Goal: Task Accomplishment & Management: Manage account settings

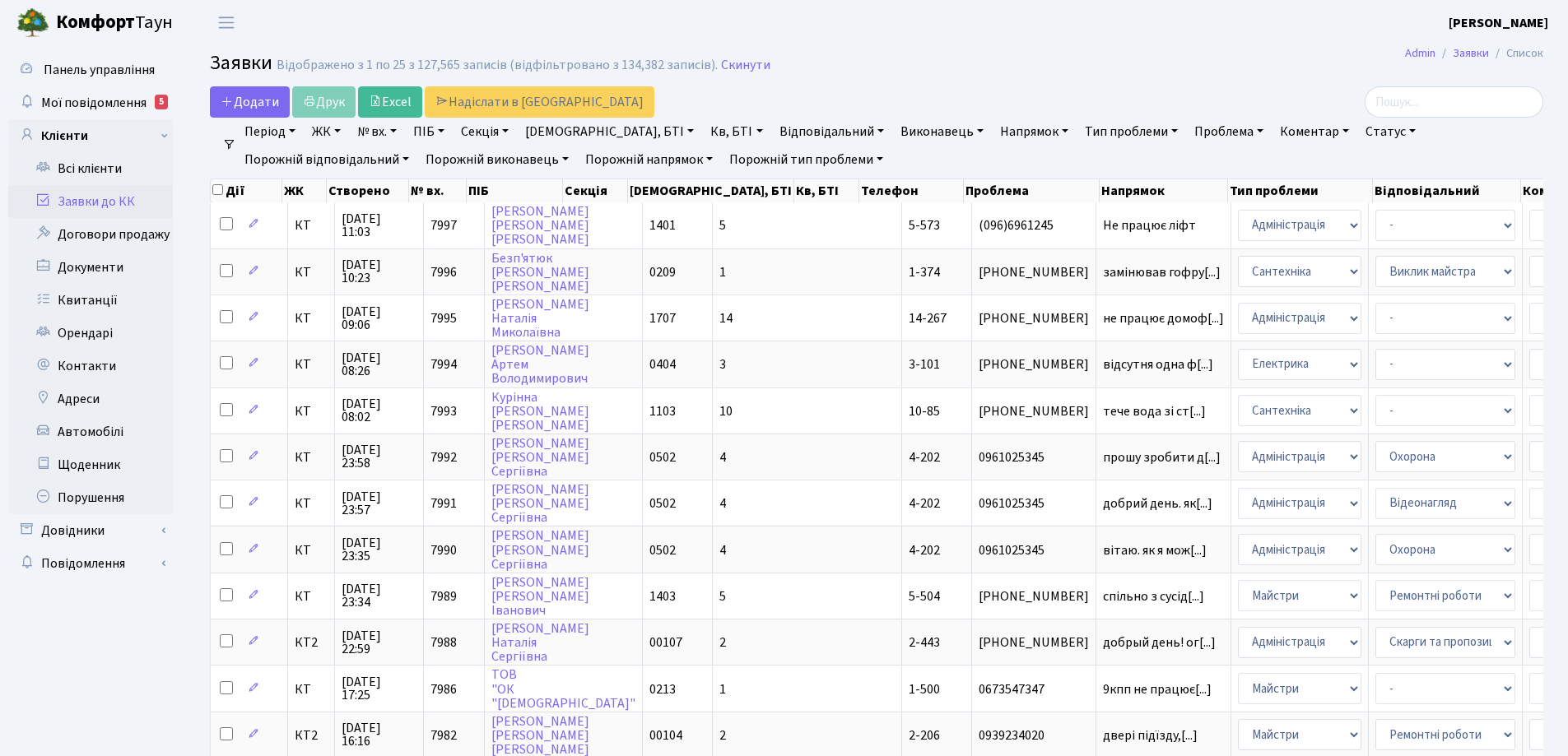
select select "25"
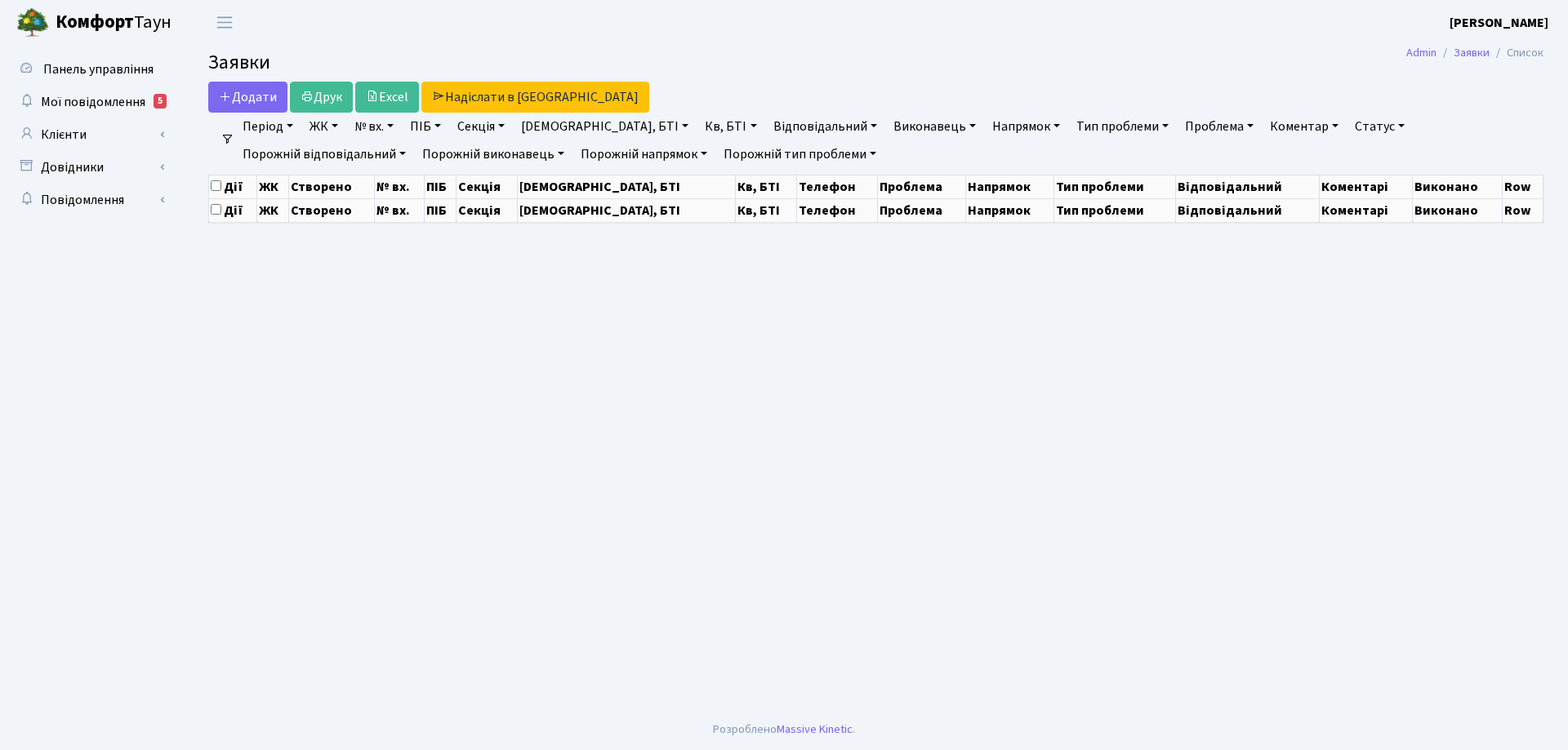
select select "25"
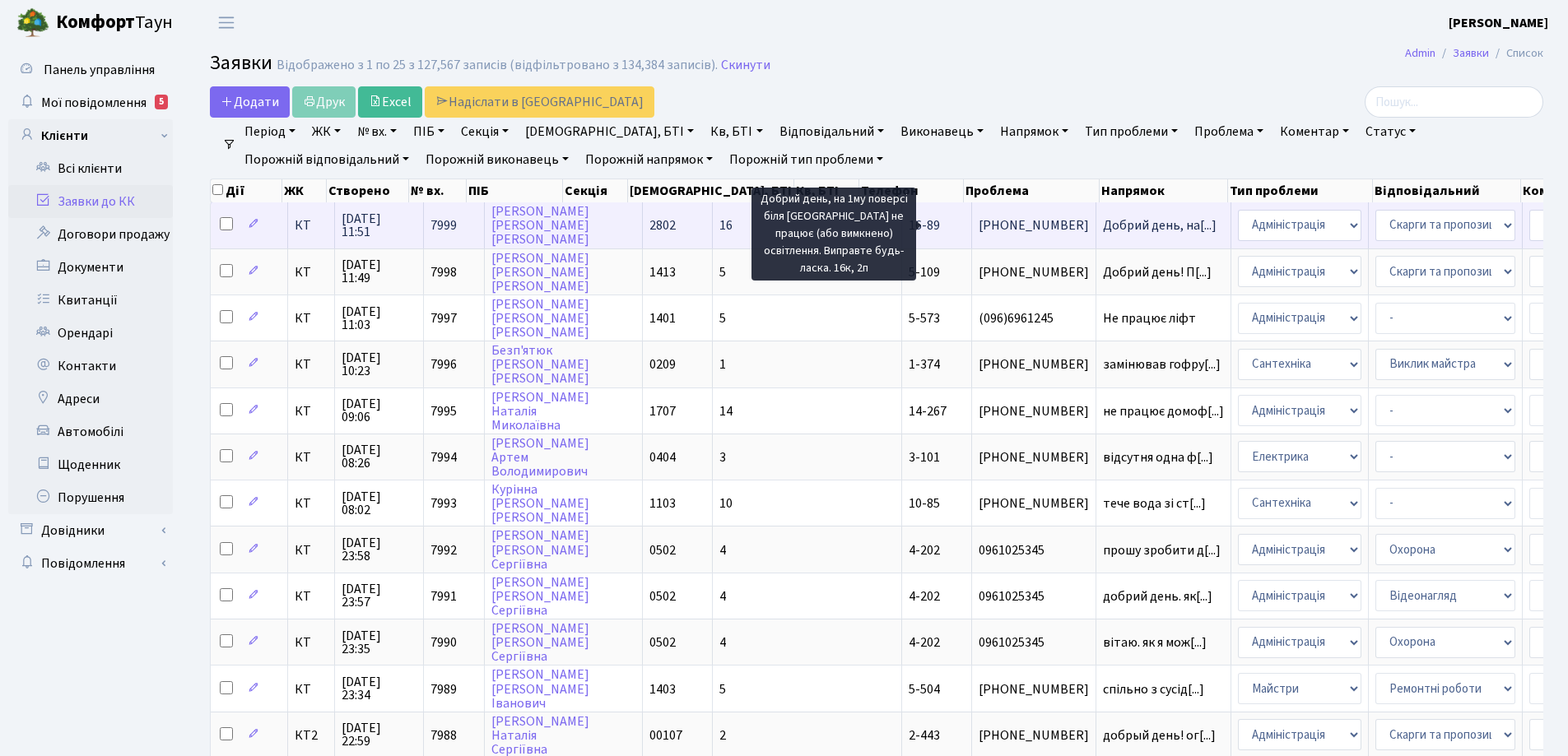
click at [1103, 218] on span "Добрий день, на[...]" at bounding box center [1159, 226] width 114 height 18
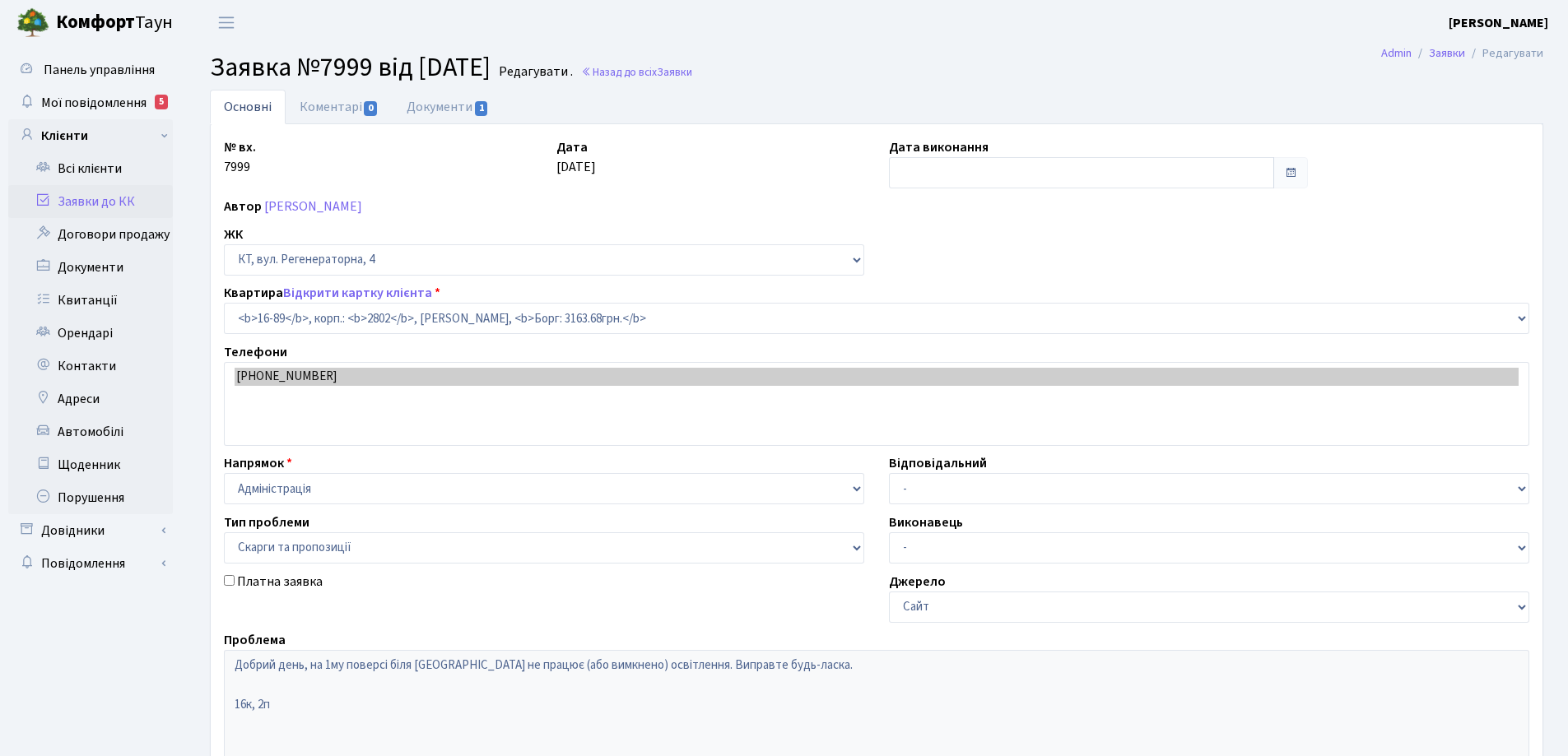
select select "8650"
select select "55"
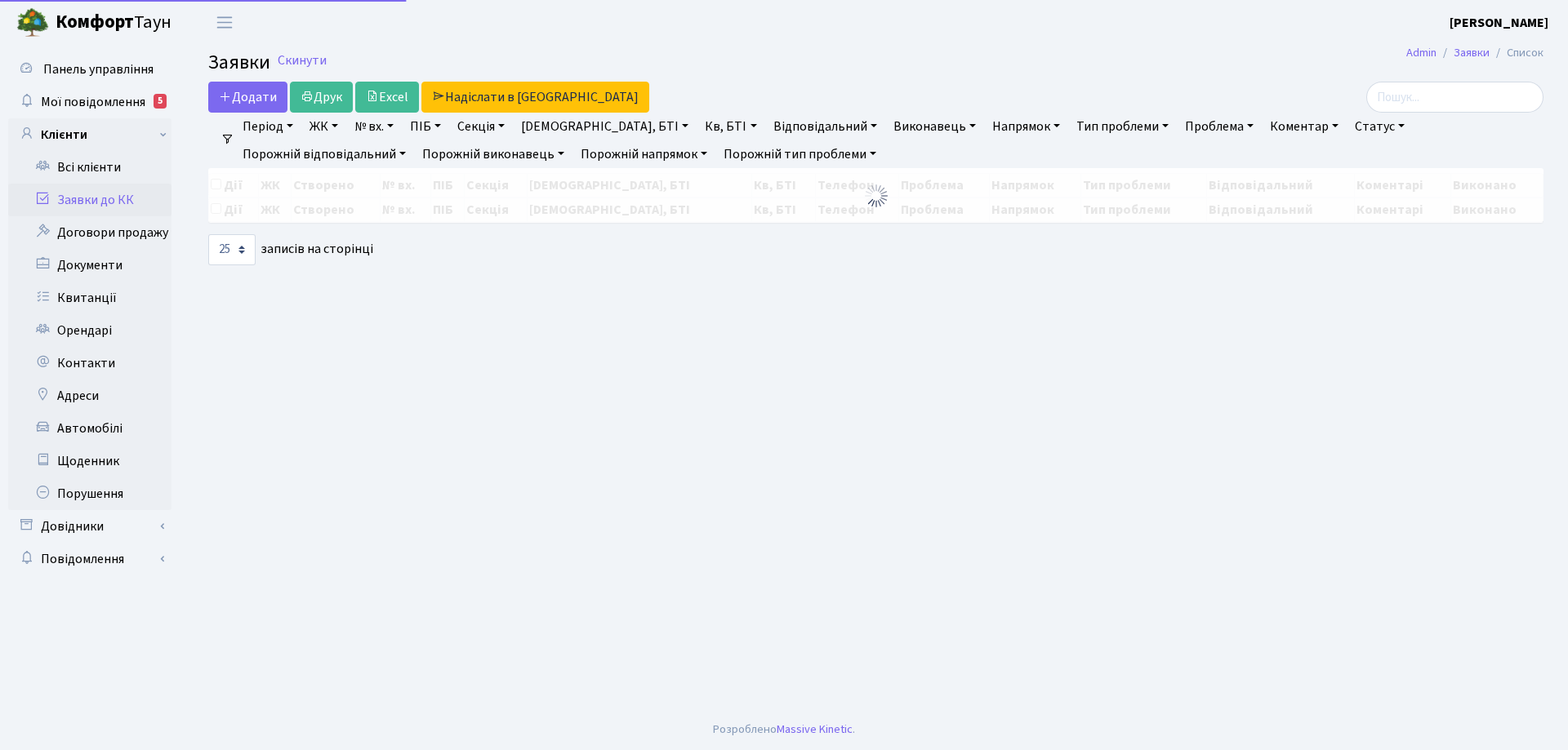
select select "25"
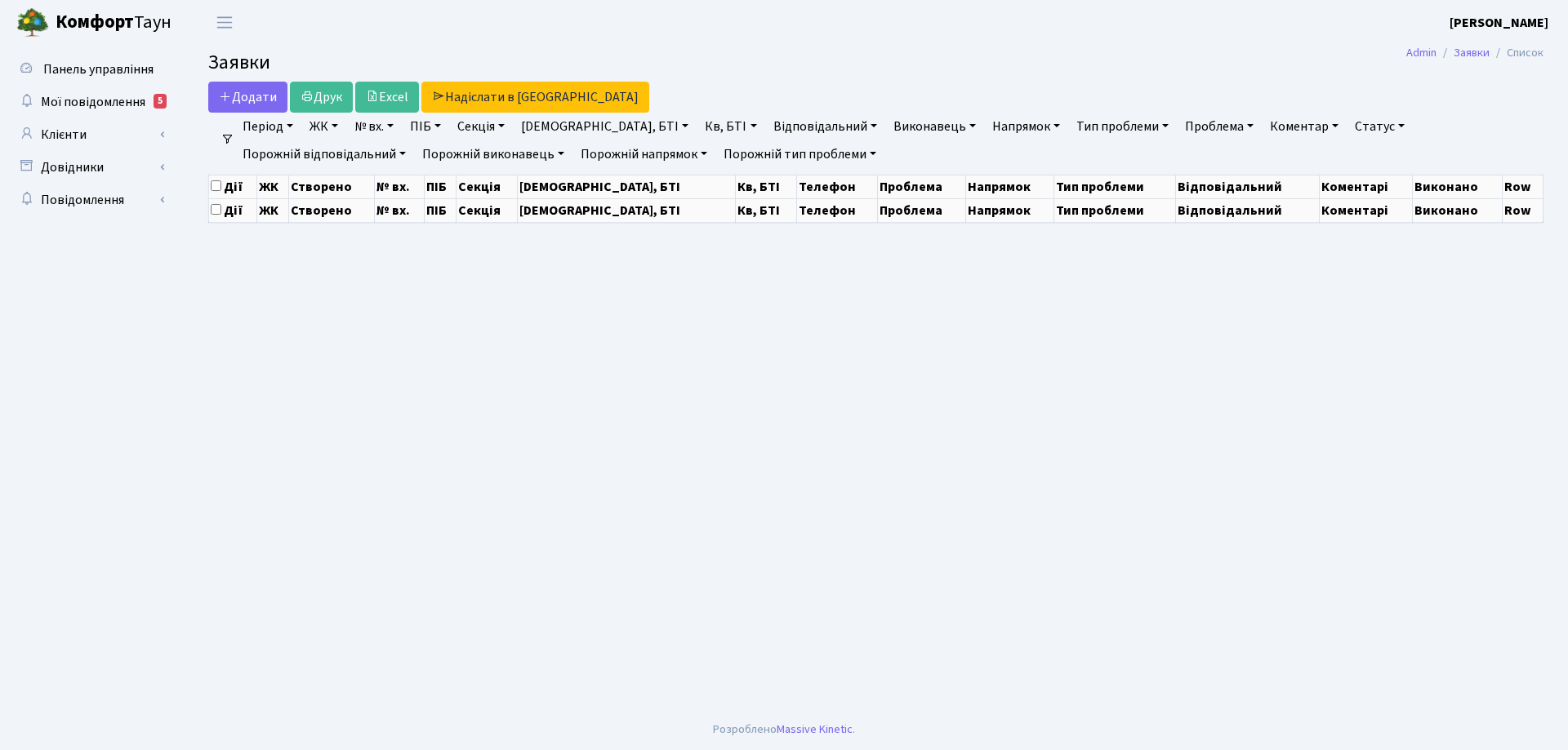
select select "25"
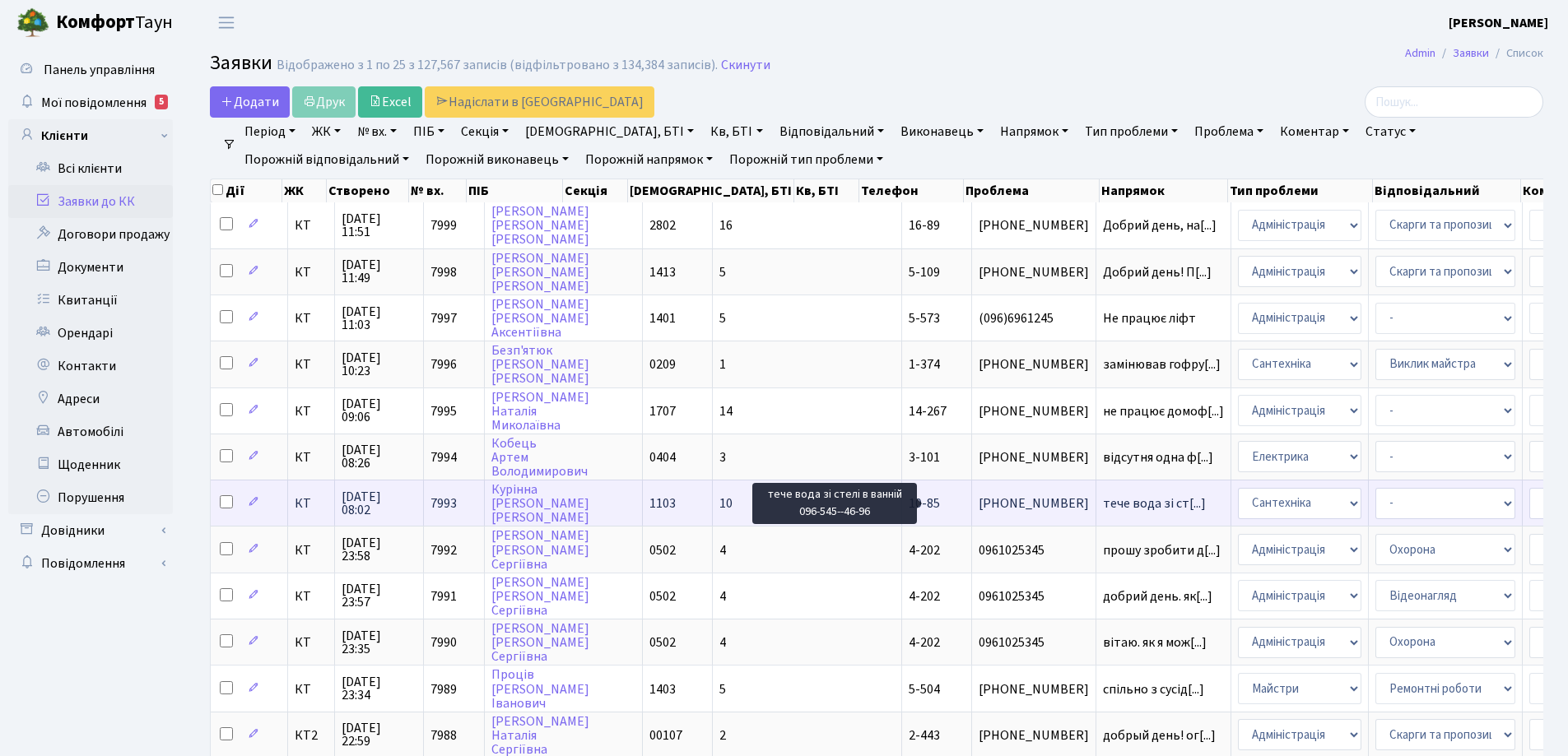
click at [1103, 503] on span "тече вода зі ст[...]" at bounding box center [1154, 503] width 103 height 18
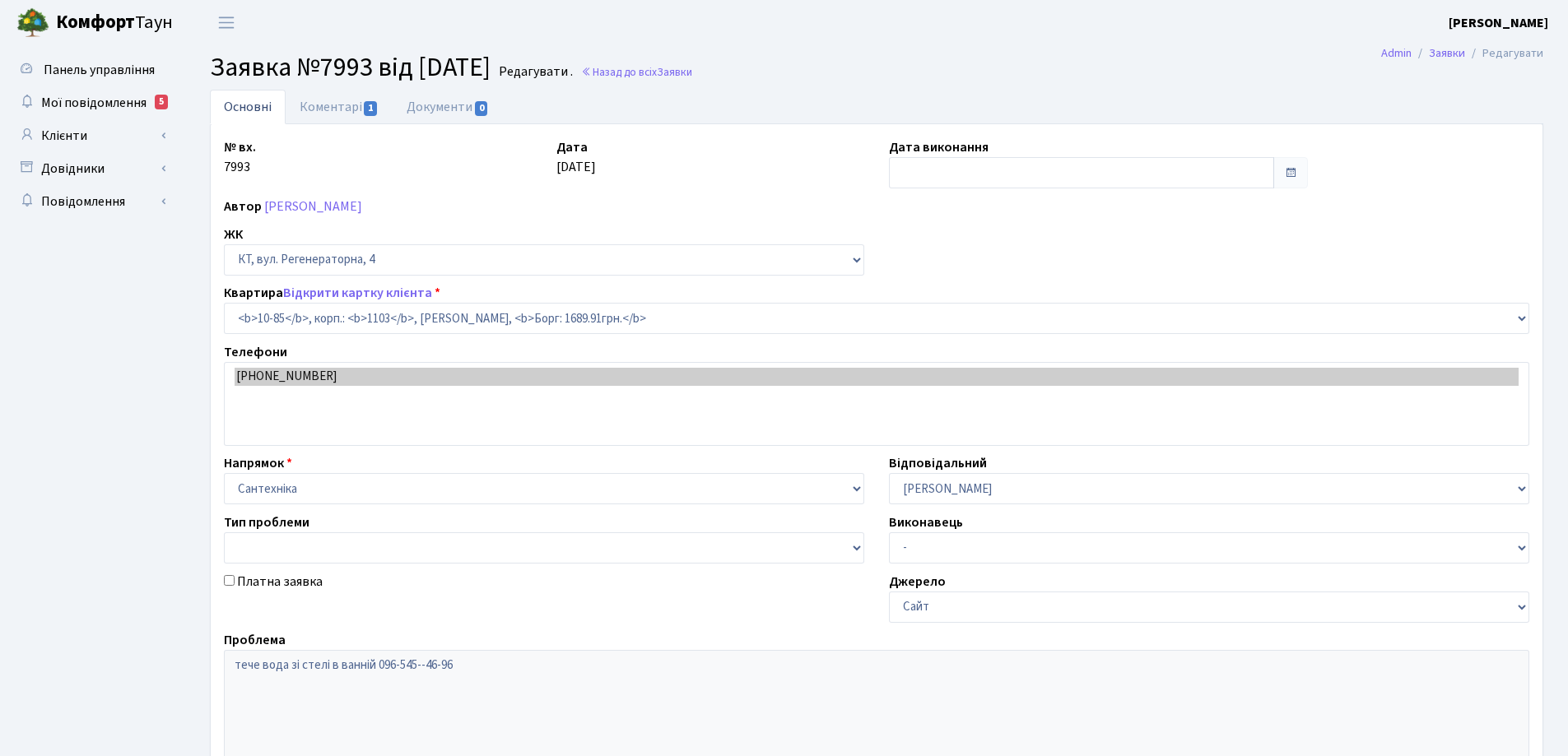
select select "6654"
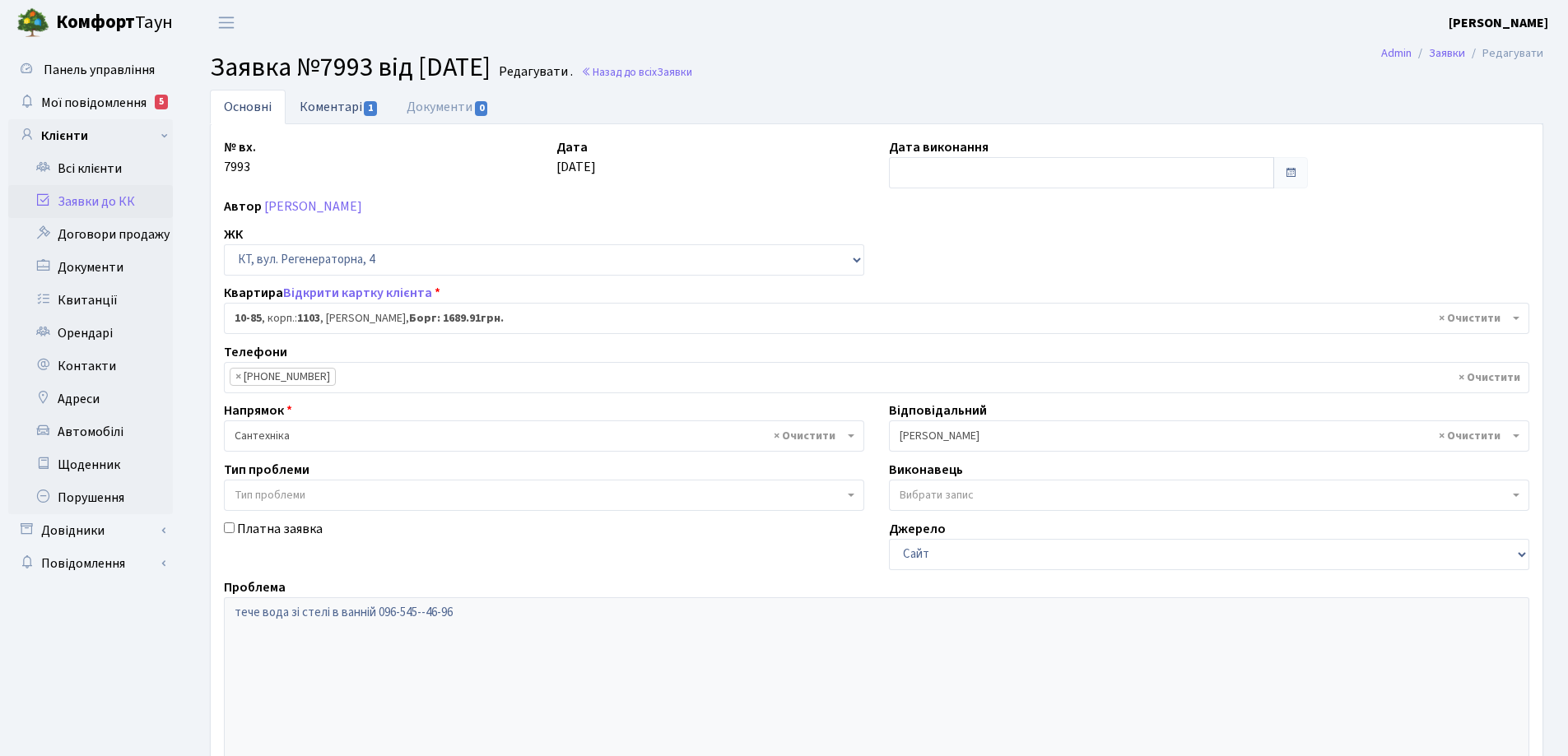
click at [347, 111] on link "Коментарі 1" at bounding box center [339, 106] width 107 height 34
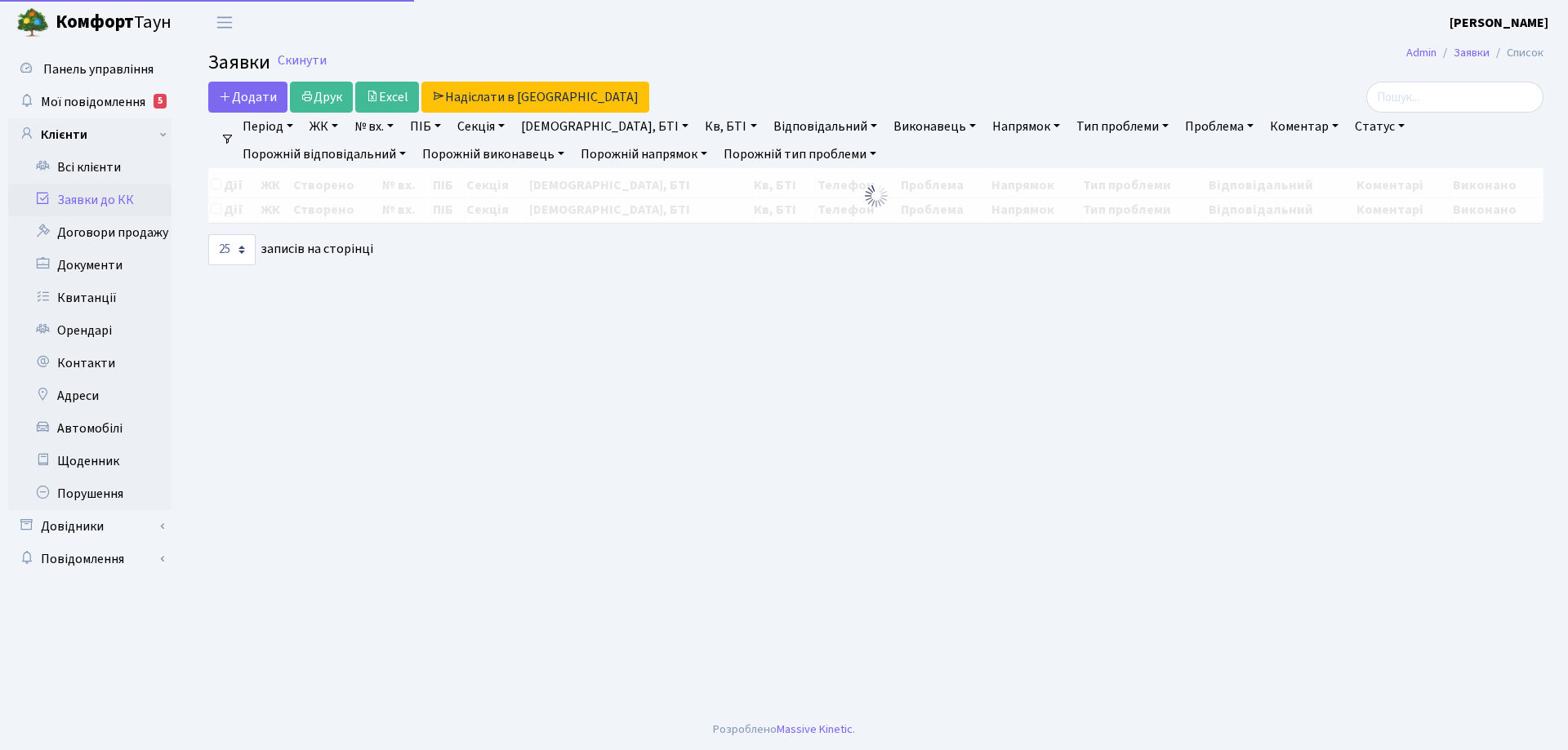
select select "25"
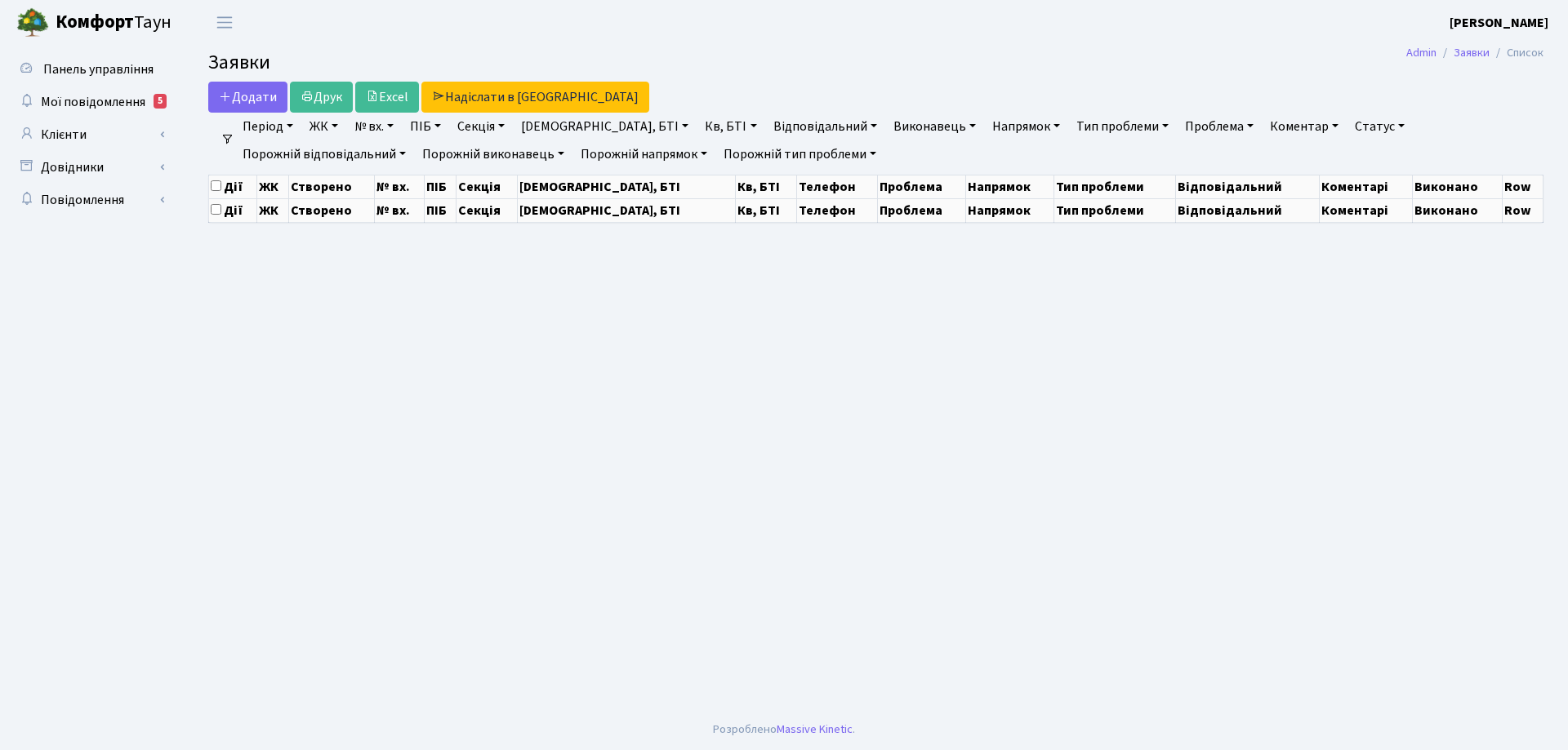
select select "25"
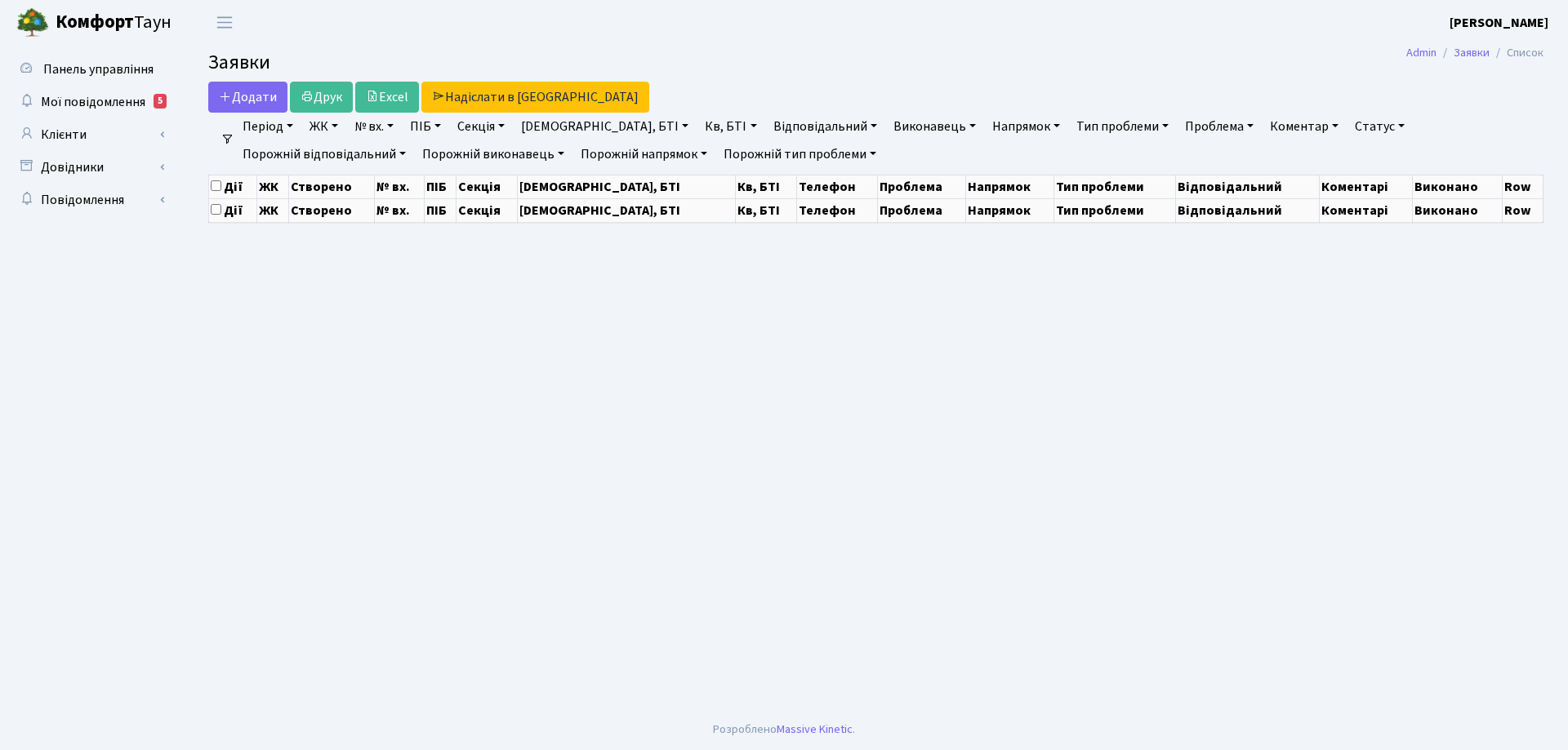
select select "25"
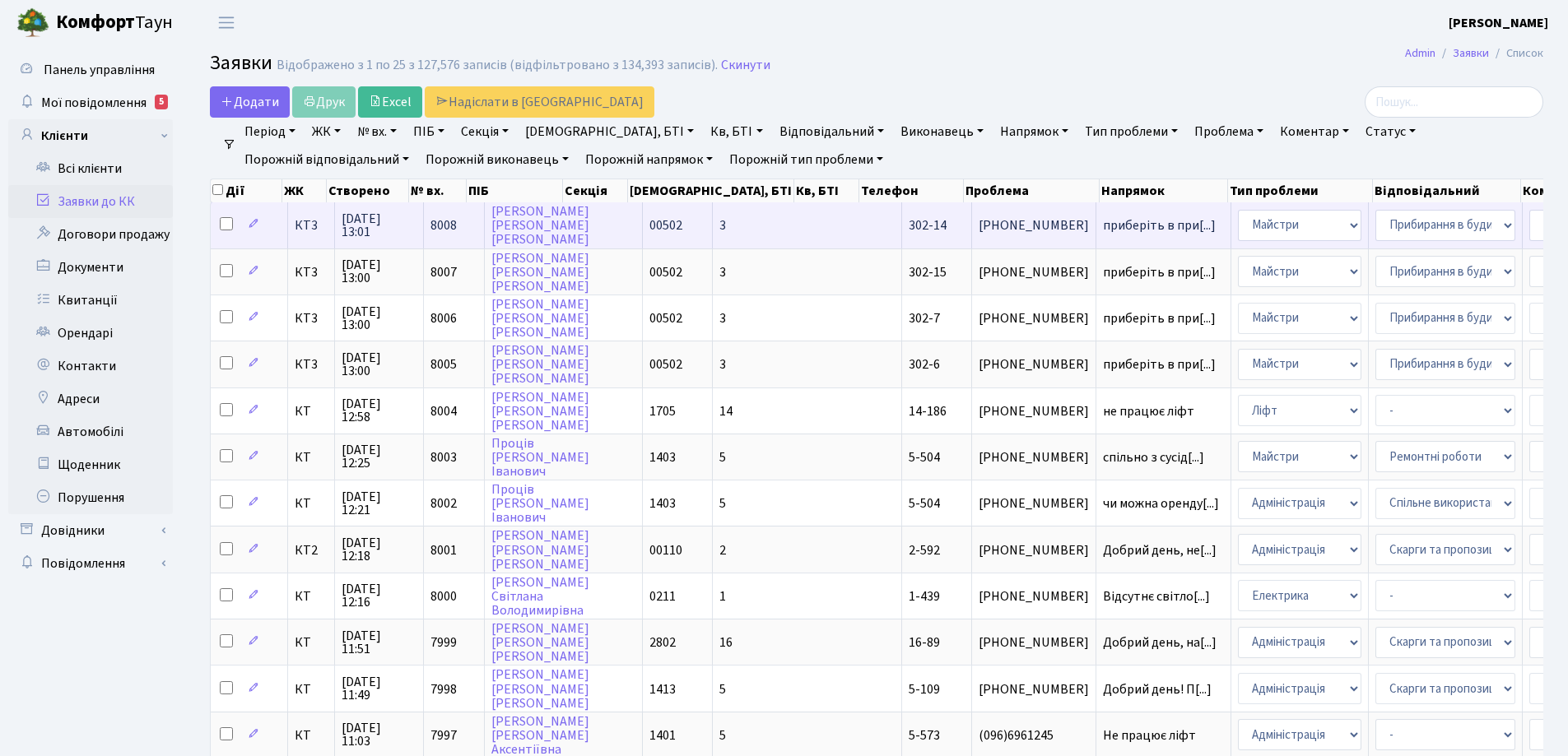
click at [909, 225] on span "302-14" at bounding box center [928, 226] width 38 height 18
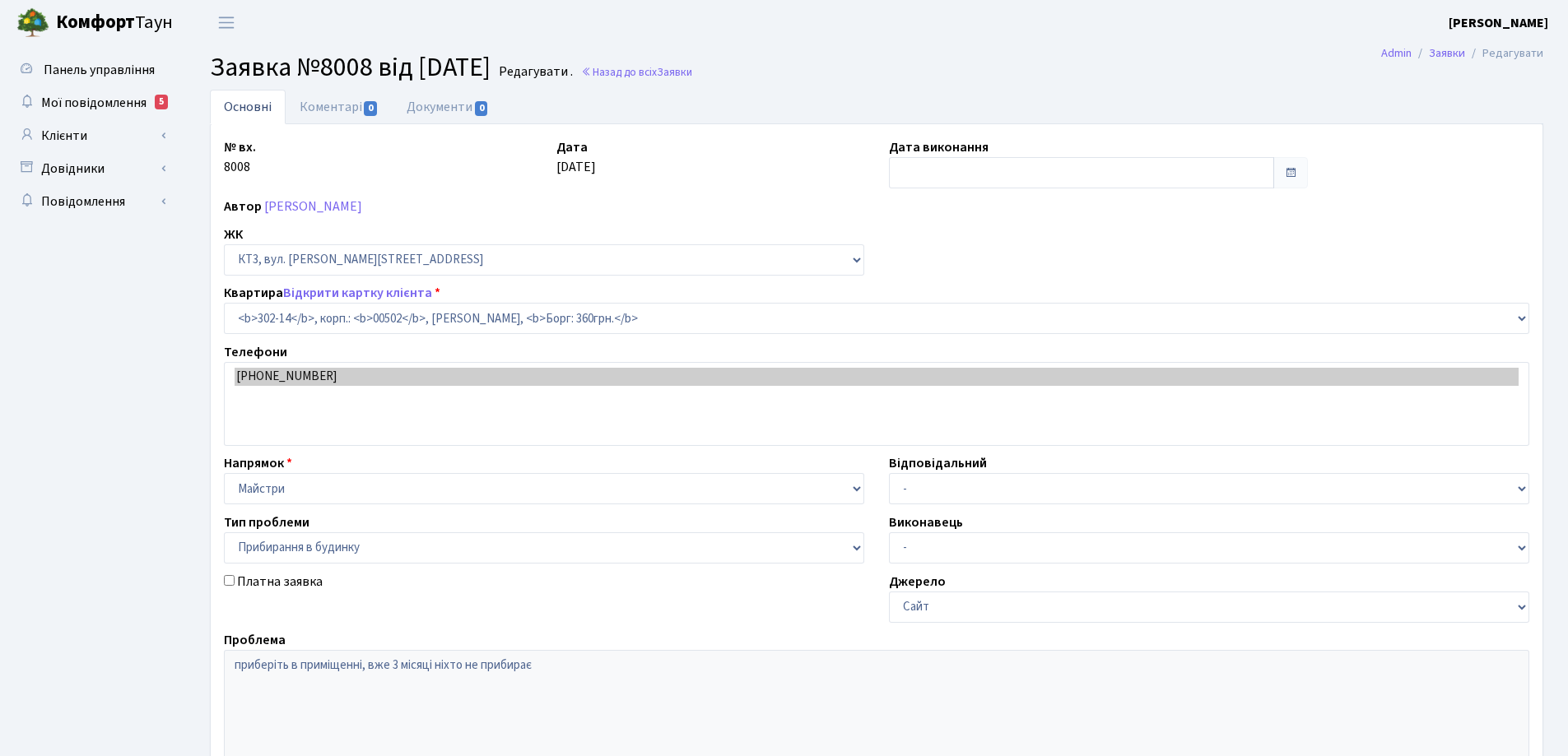
select select "16644"
select select "58"
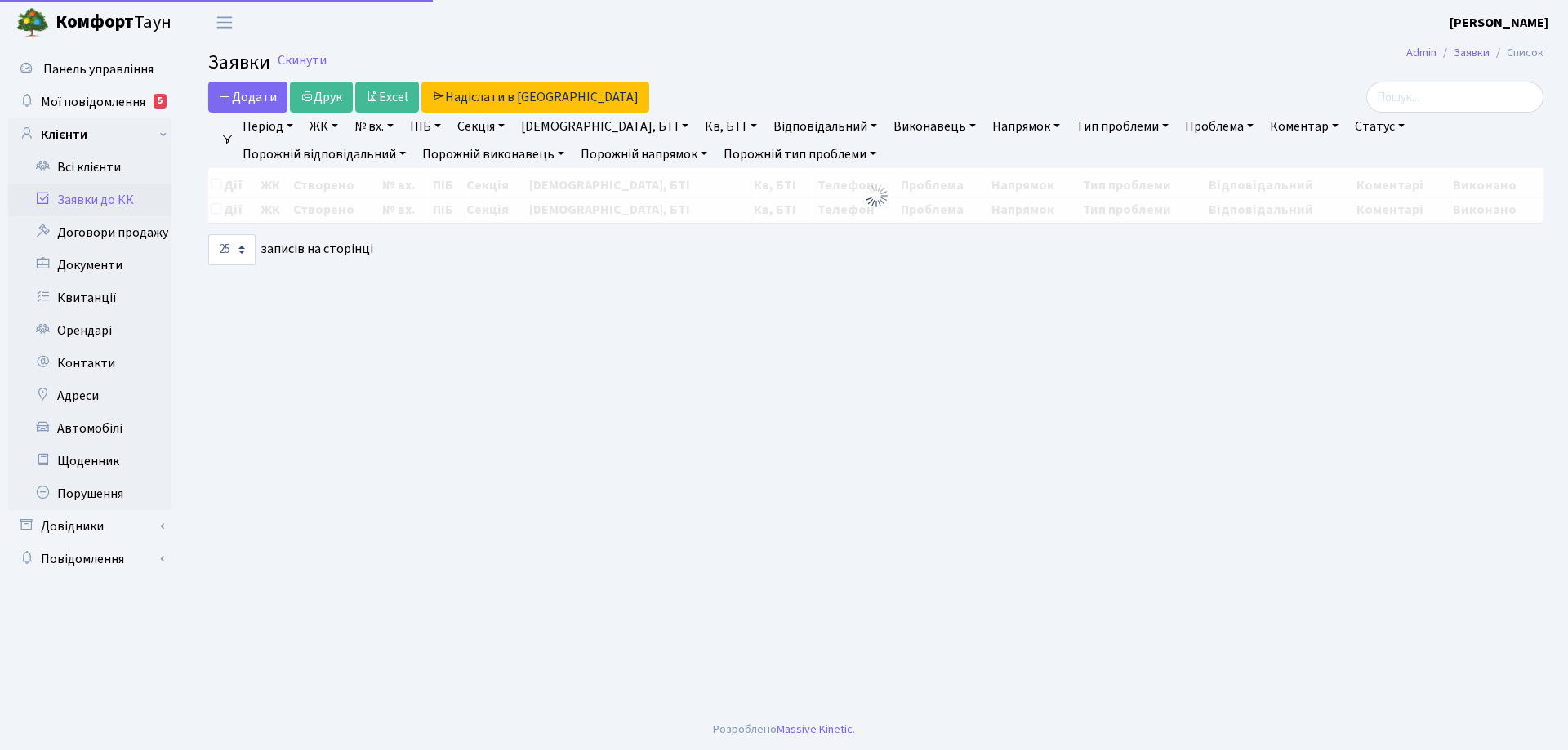
select select "25"
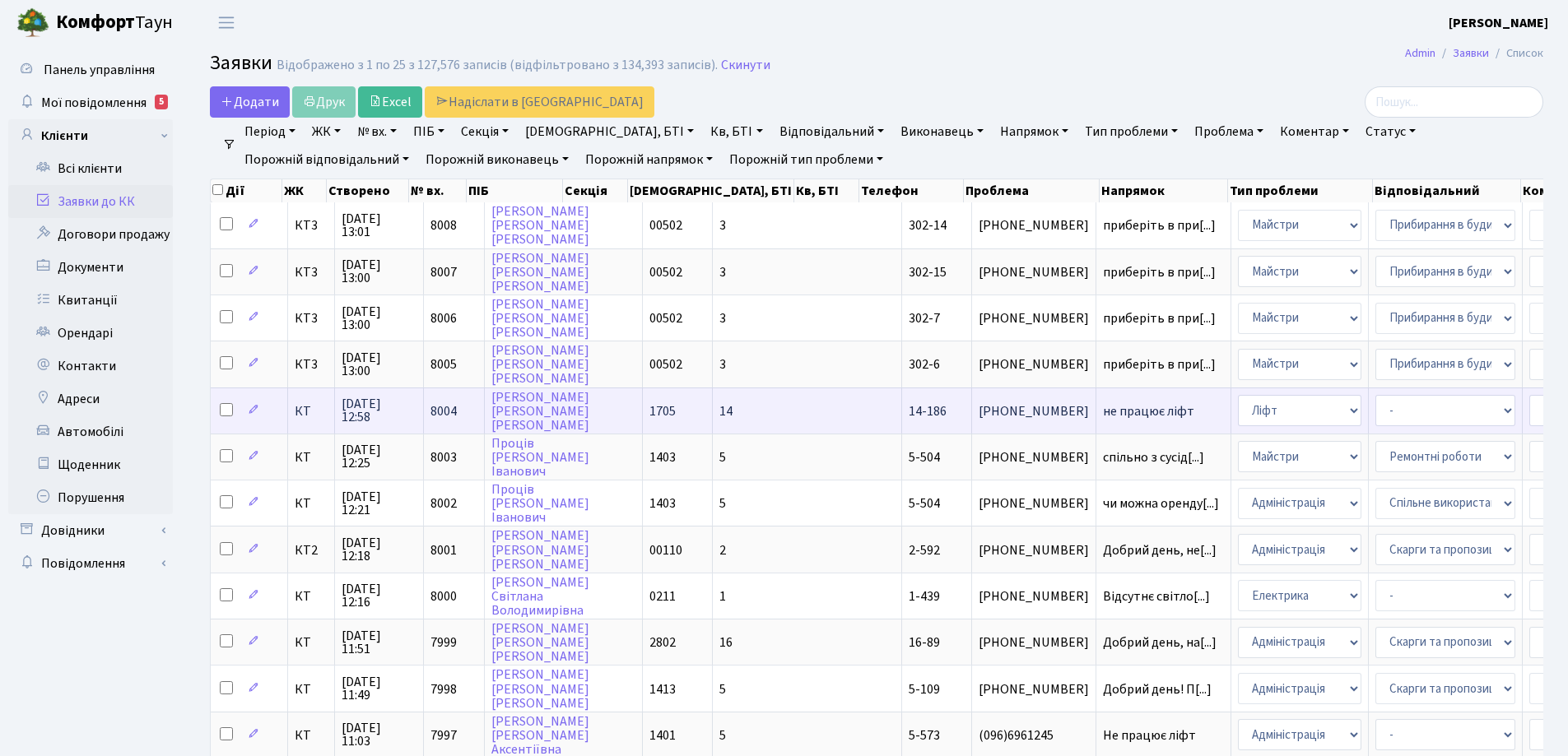
click at [1103, 415] on span "не працює ліфт" at bounding box center [1163, 411] width 121 height 13
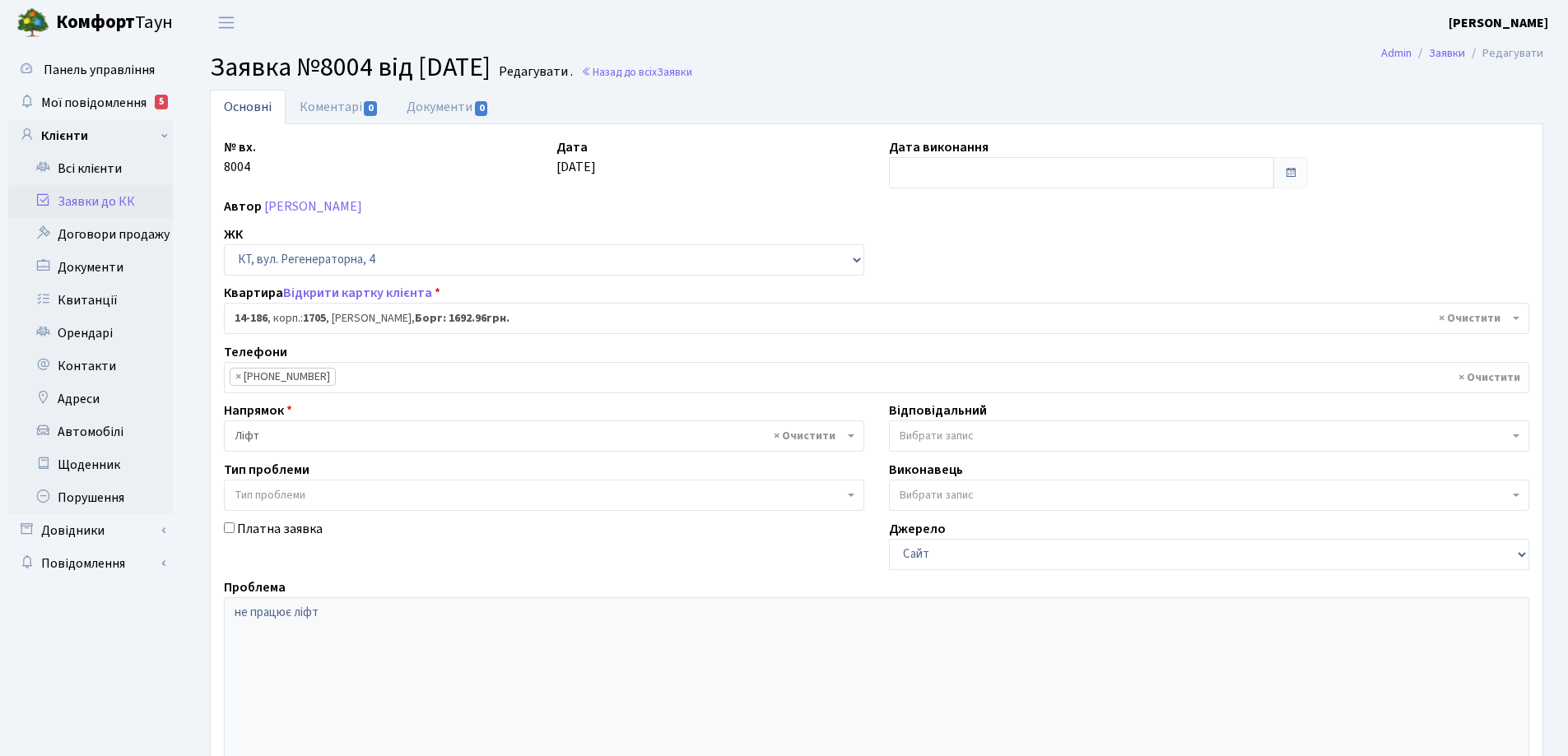
select select "7563"
click at [347, 108] on link "Коментарі 0" at bounding box center [339, 106] width 107 height 34
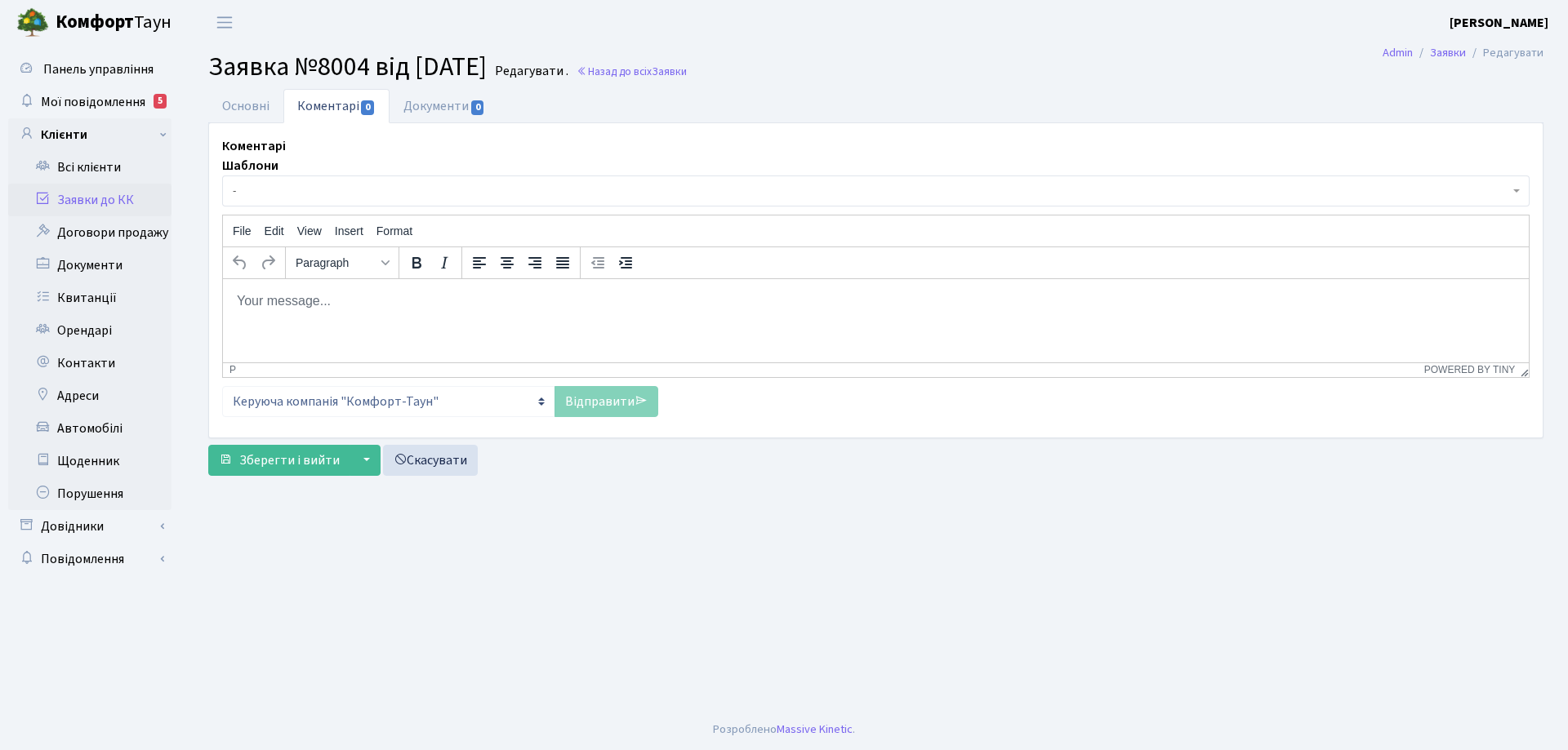
click at [316, 312] on html at bounding box center [876, 300] width 1306 height 44
click at [625, 411] on link "Відправити" at bounding box center [607, 402] width 104 height 31
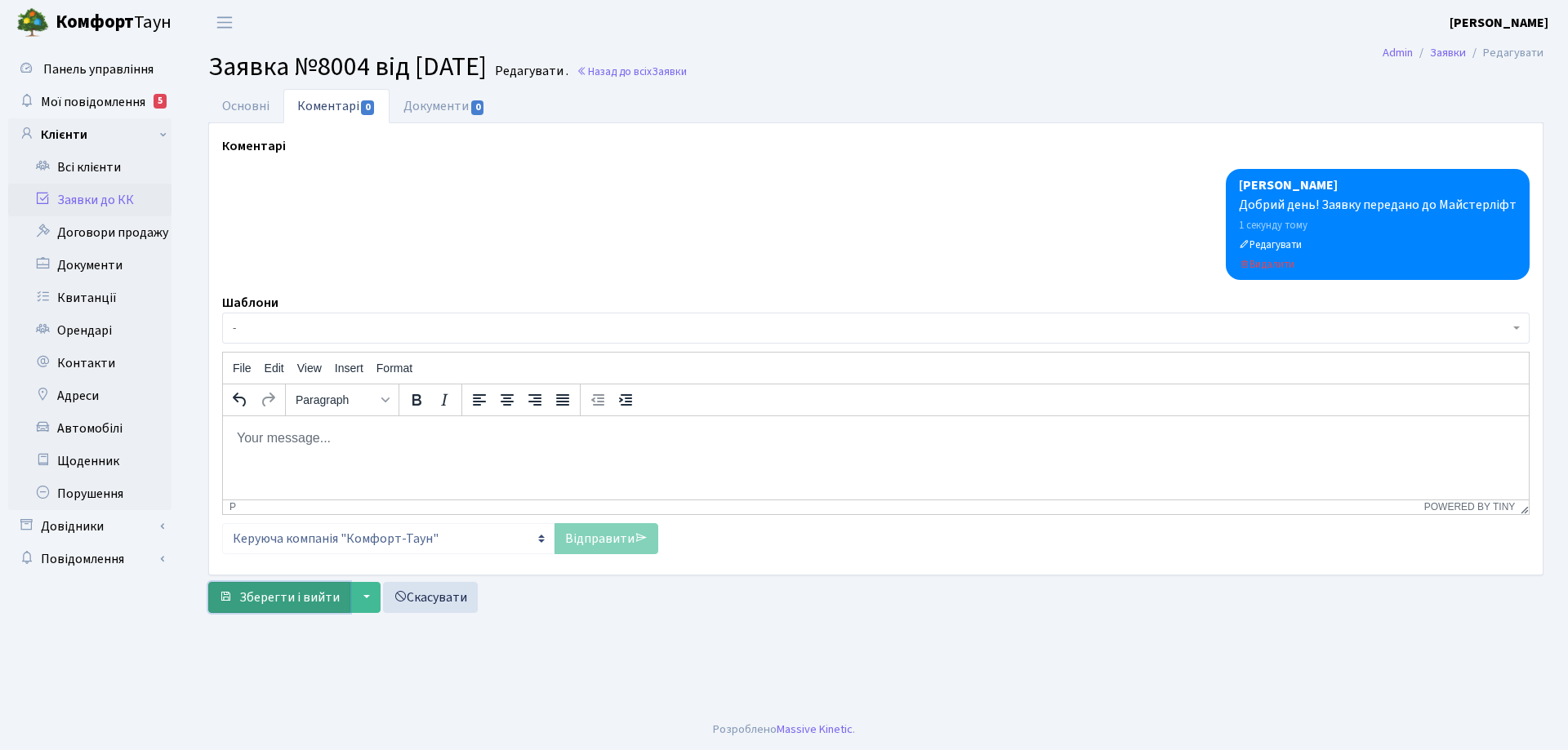
click at [295, 600] on span "Зберегти і вийти" at bounding box center [289, 598] width 101 height 18
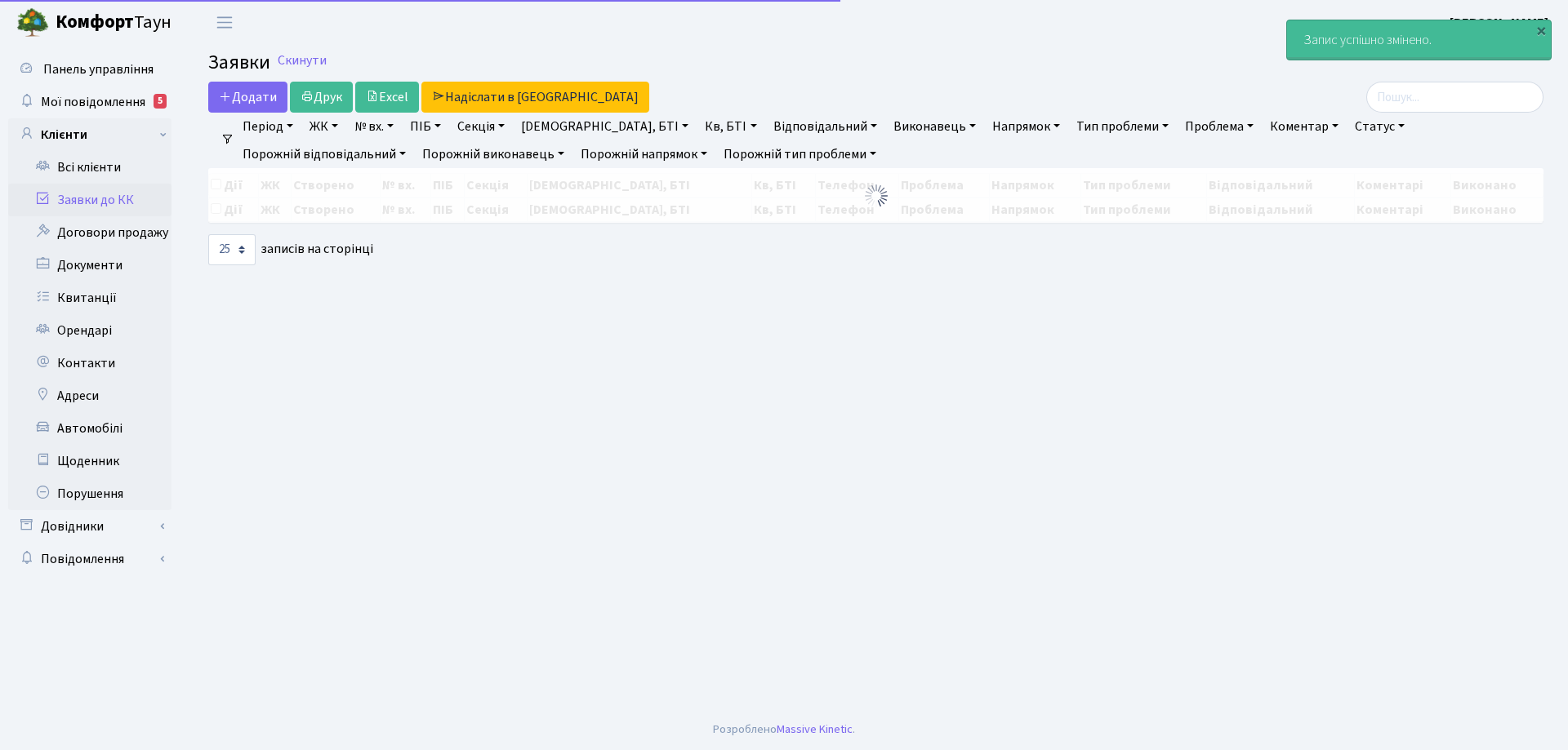
select select "25"
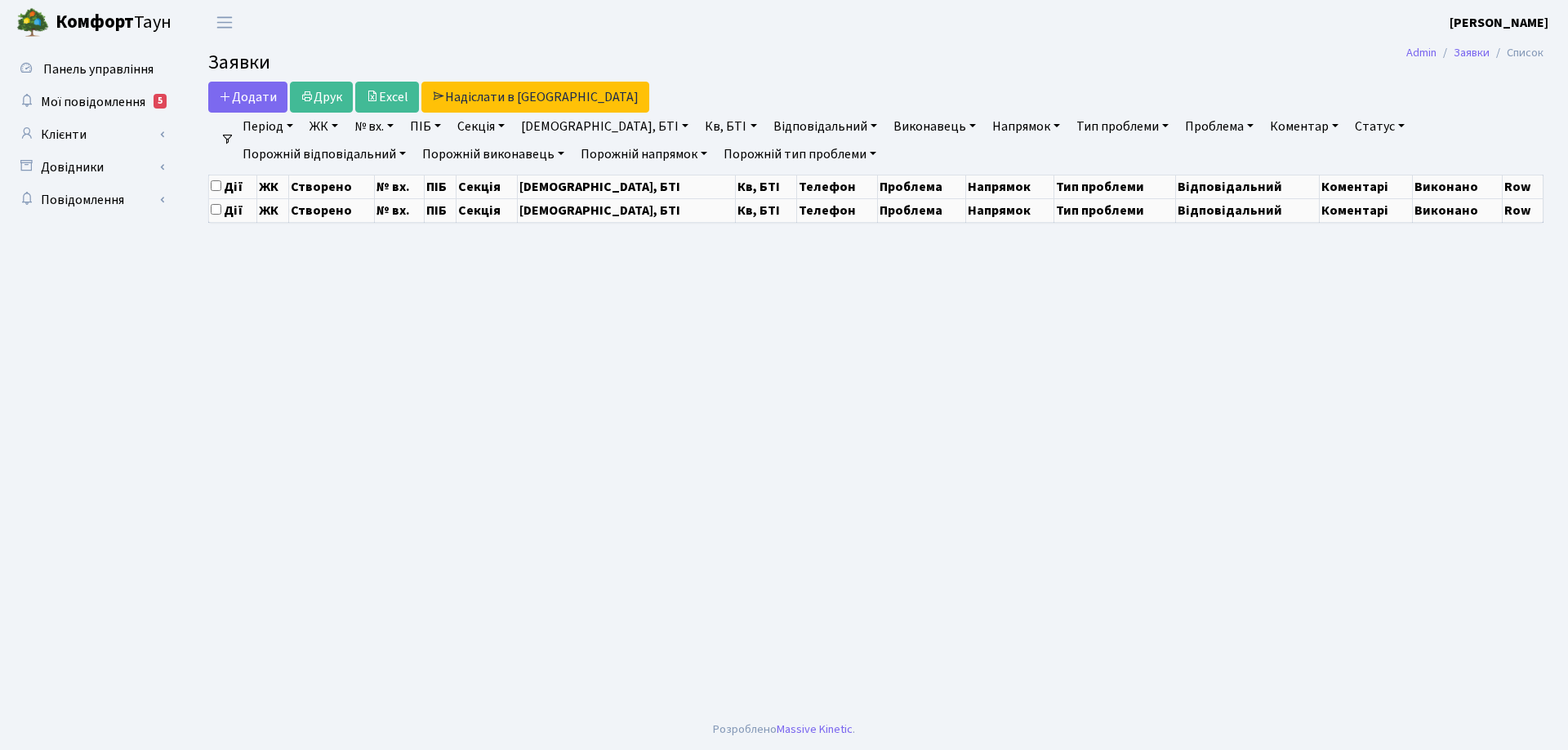
select select "25"
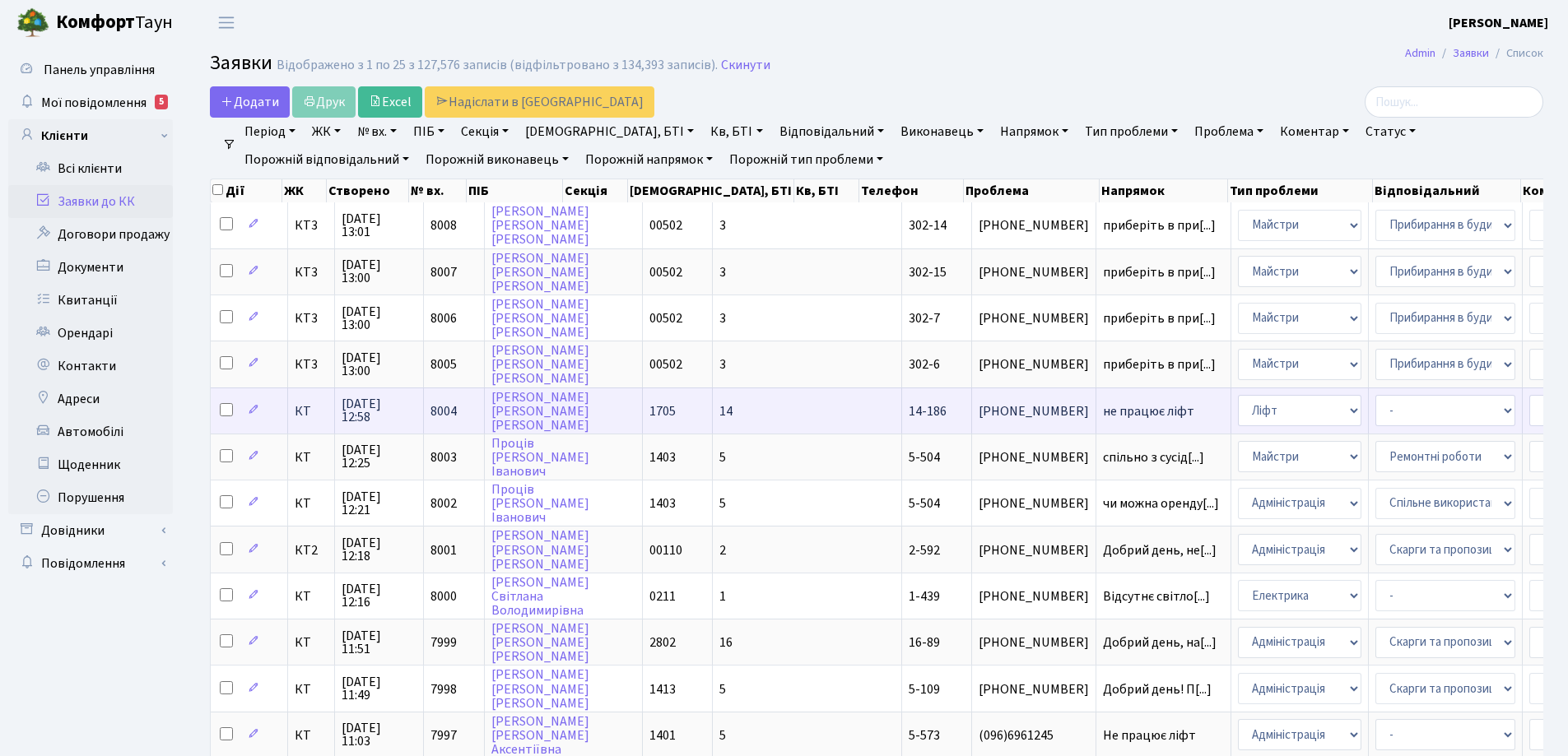
click at [1103, 412] on span "не працює ліфт" at bounding box center [1163, 411] width 121 height 13
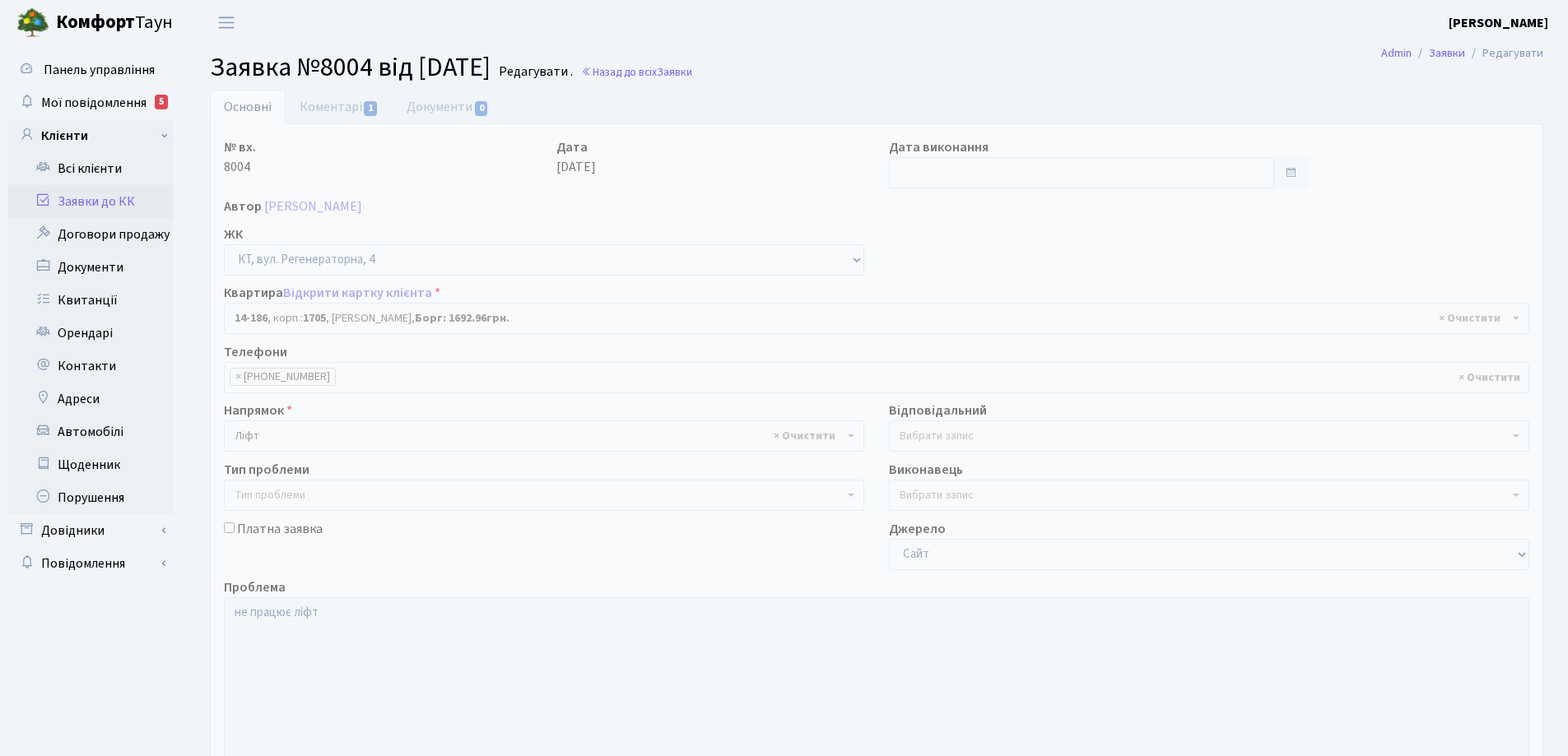
select select "7563"
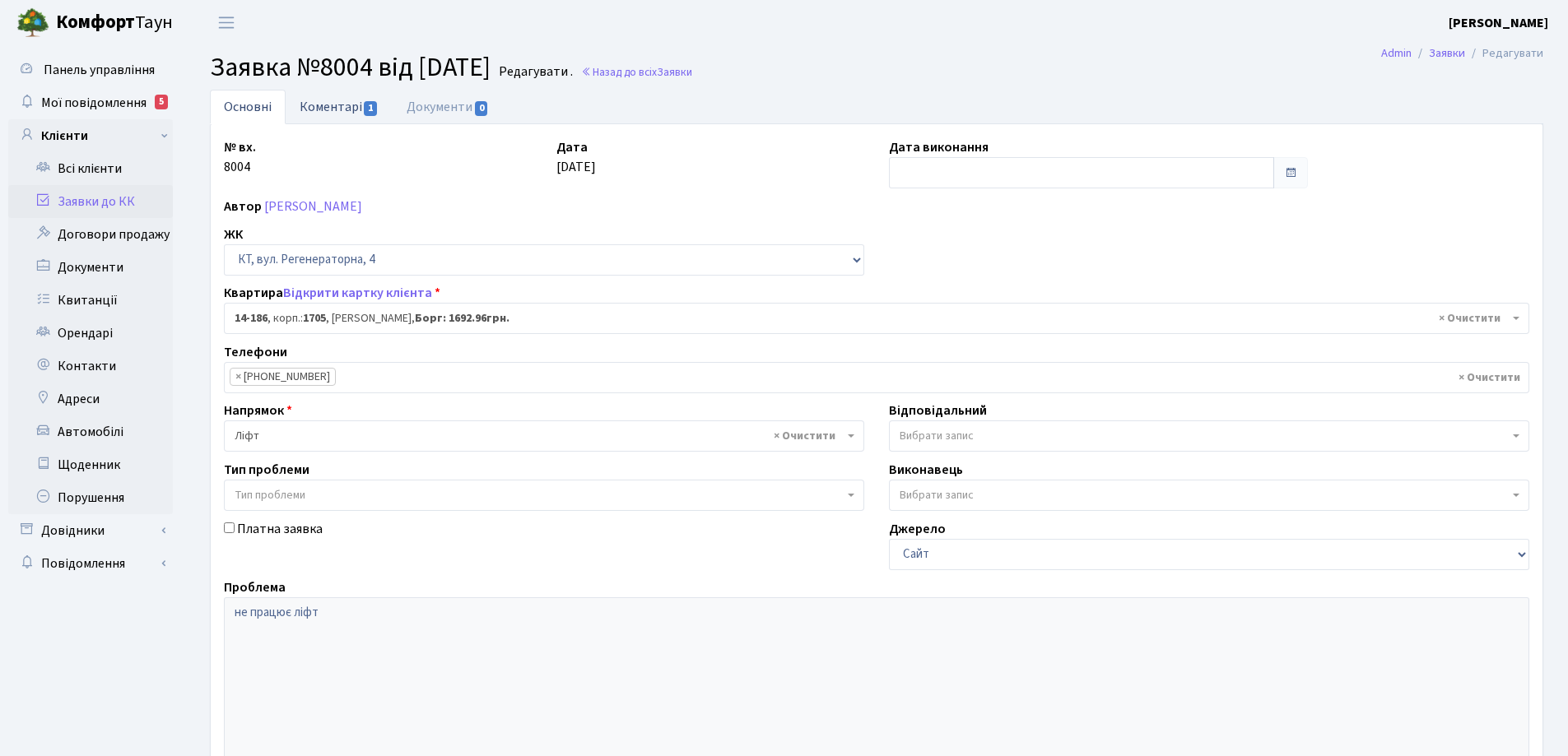
click at [335, 109] on link "Коментарі 1" at bounding box center [339, 106] width 107 height 34
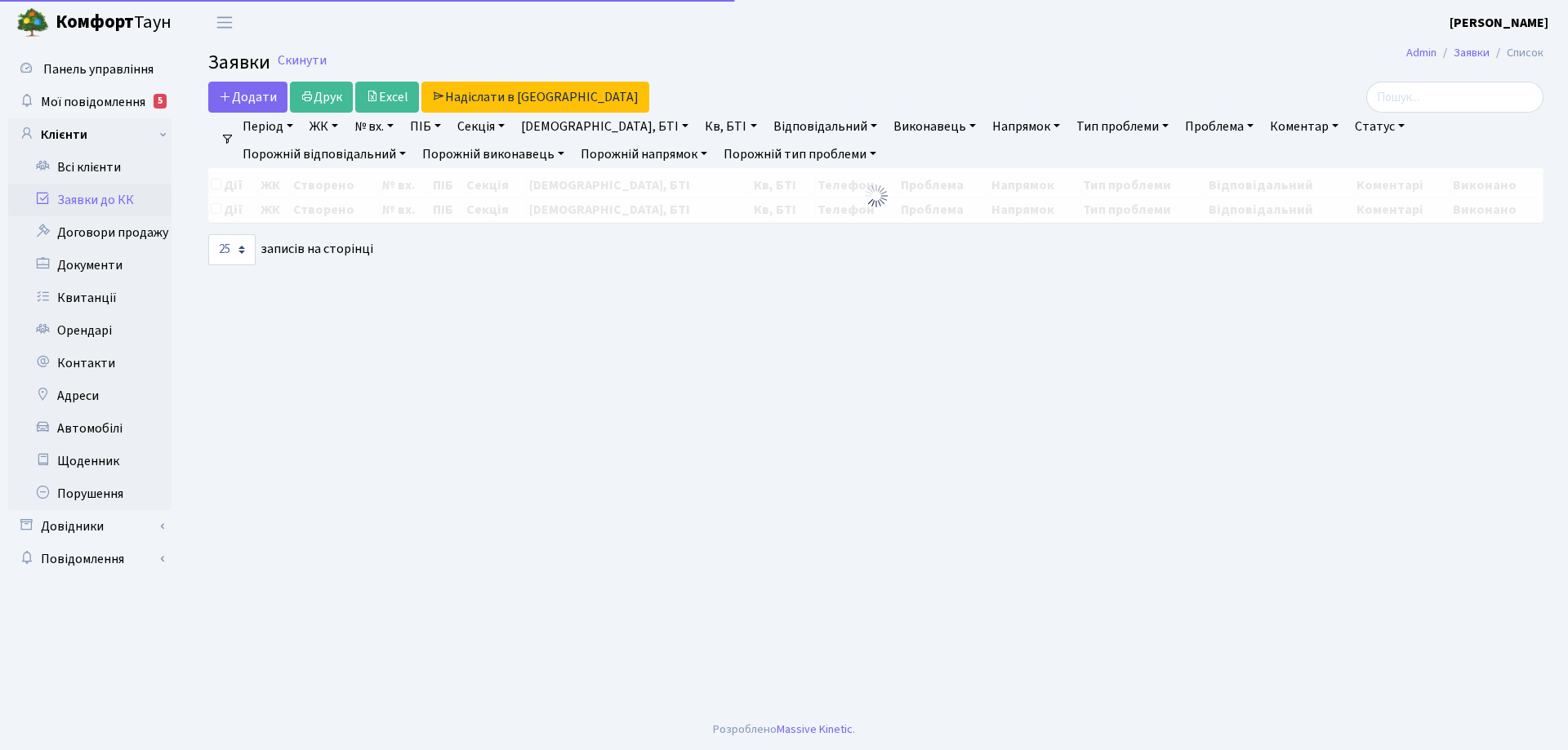
select select "25"
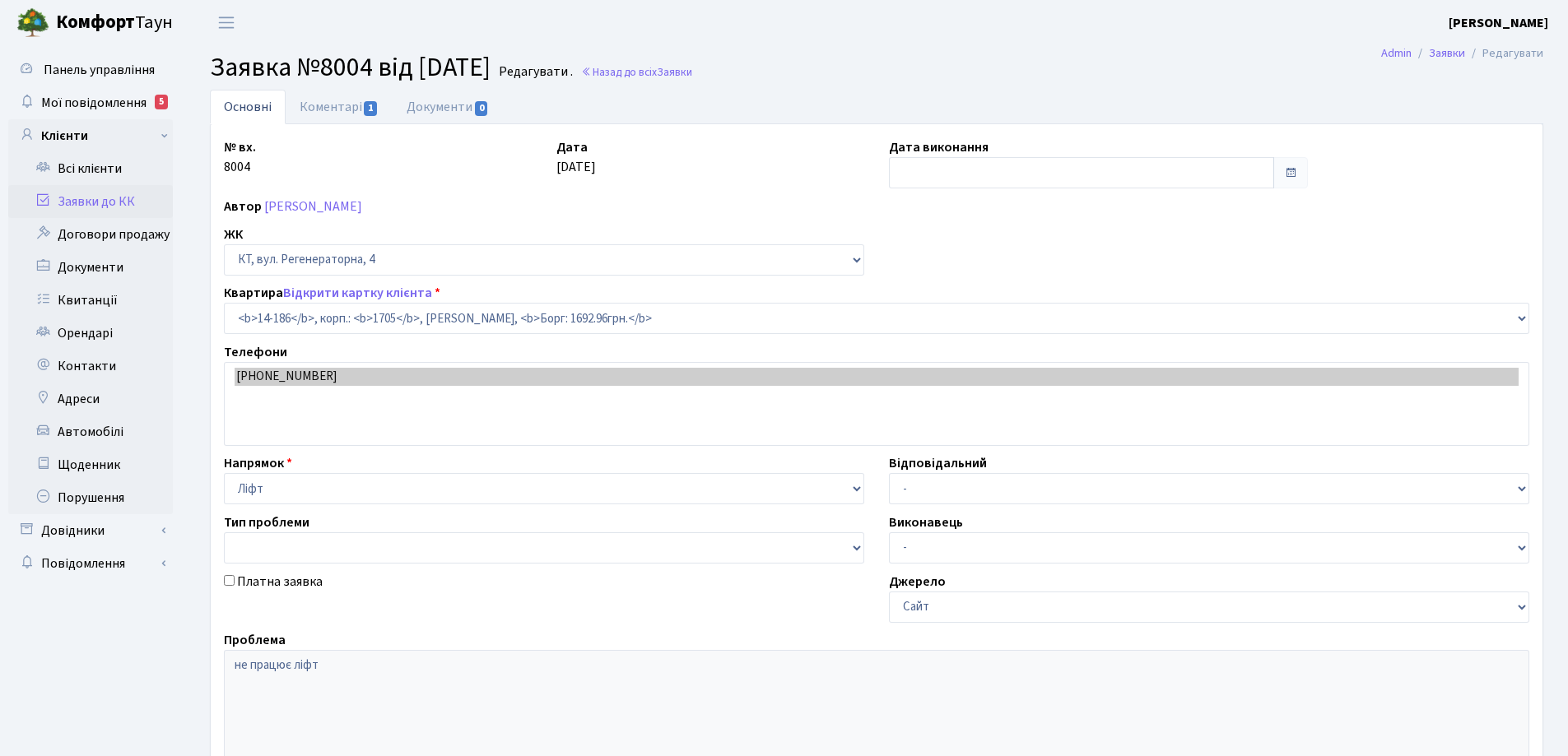
select select "7563"
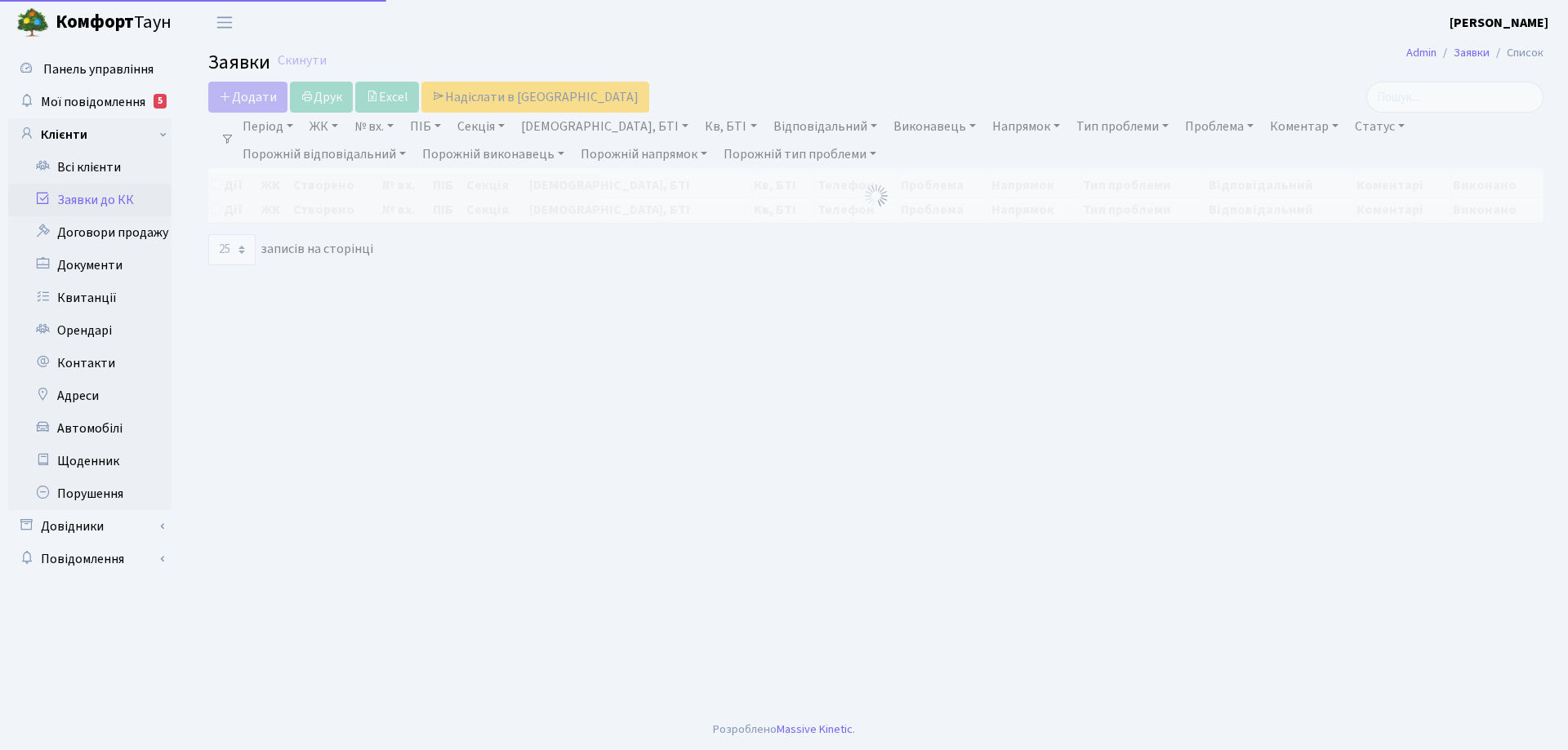
select select "25"
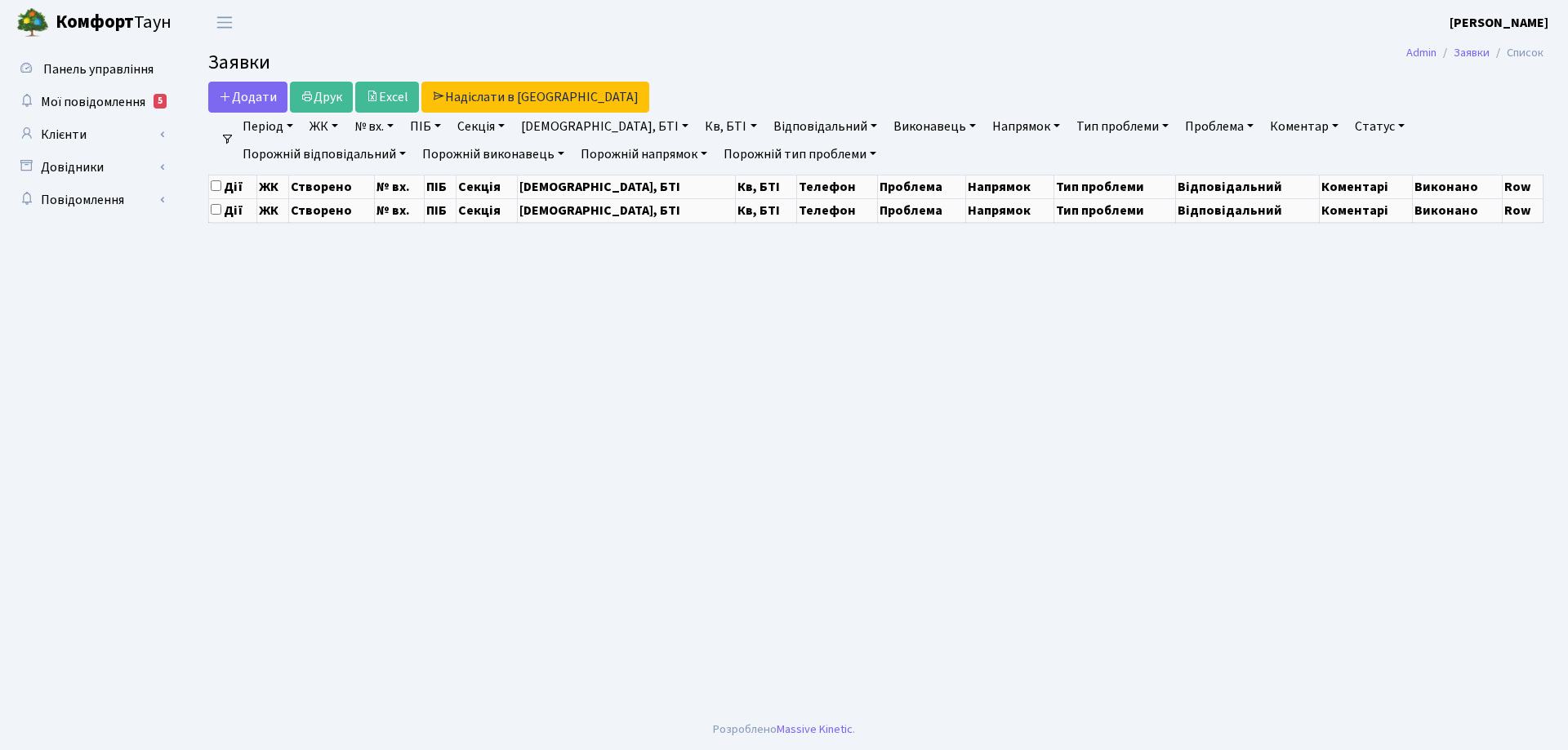
select select "25"
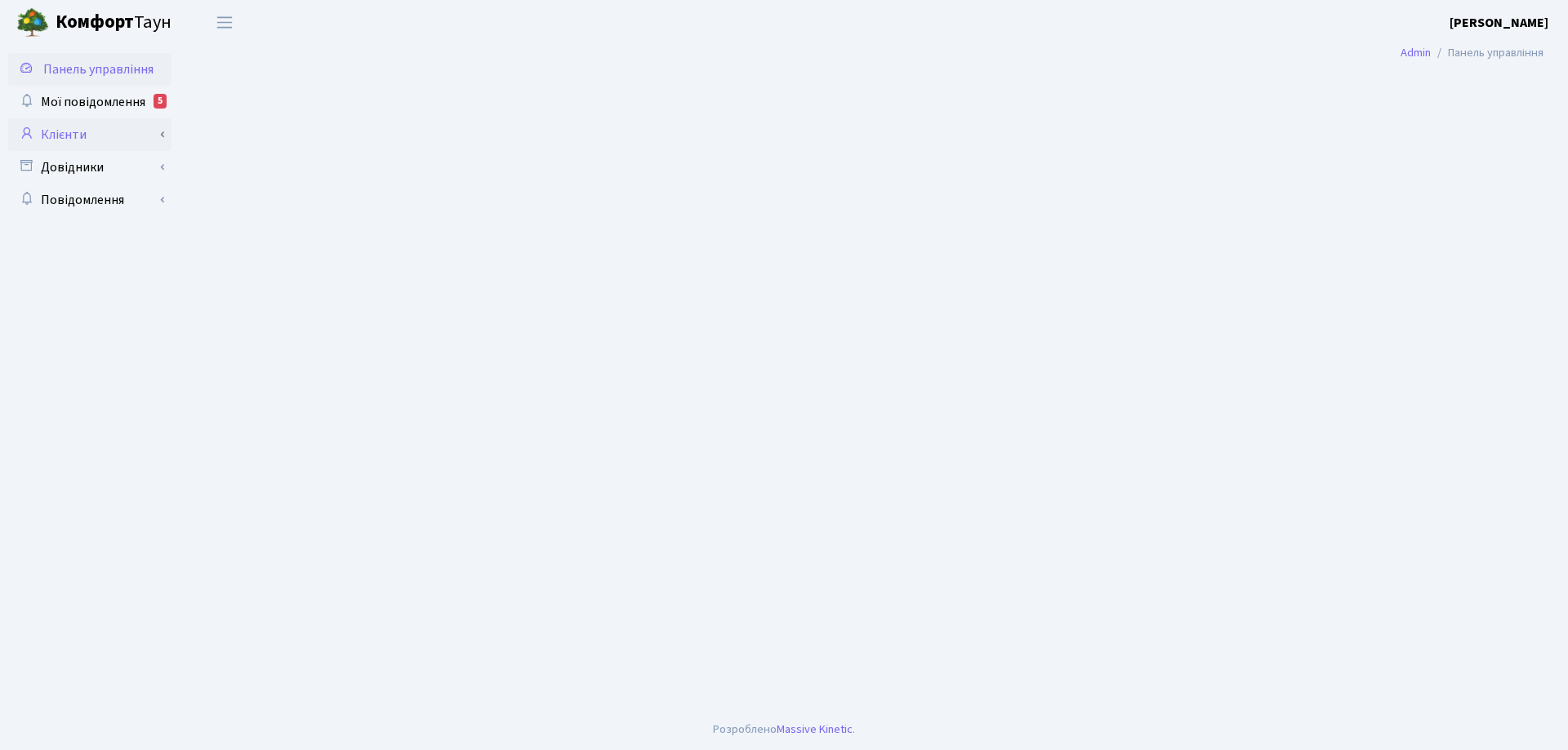
click at [71, 139] on link "Клієнти" at bounding box center [90, 135] width 163 height 33
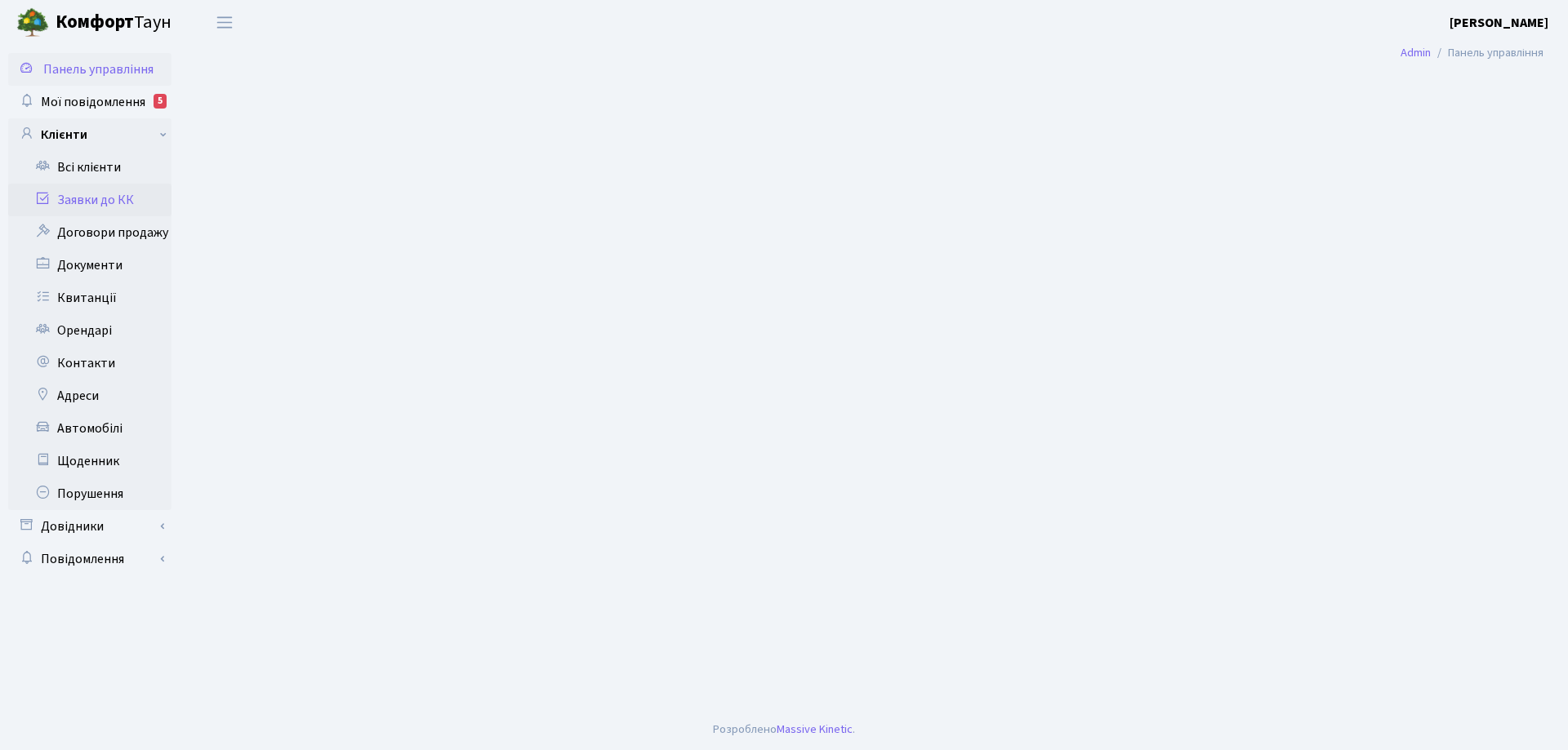
click at [82, 202] on link "Заявки до КК" at bounding box center [90, 200] width 163 height 33
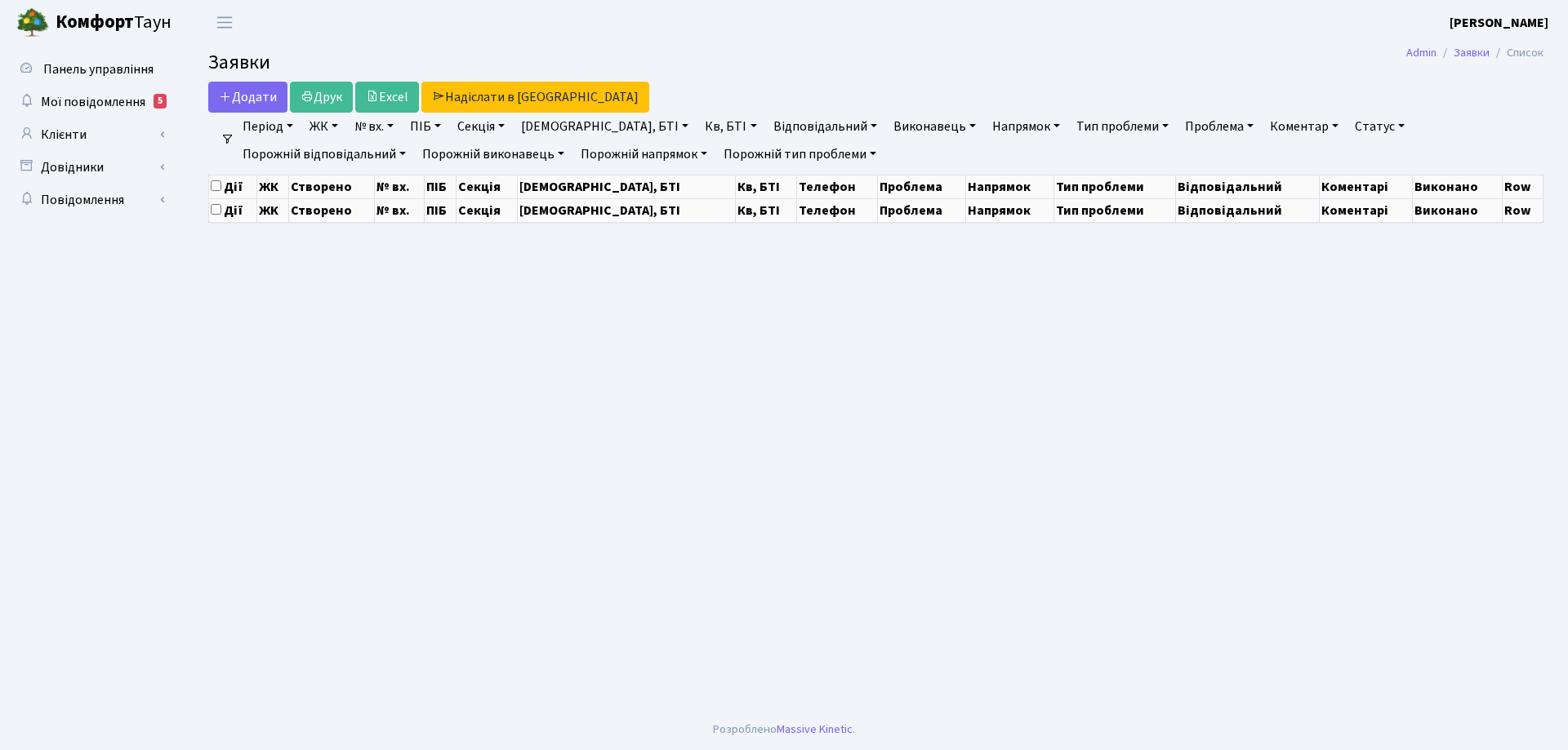
select select "25"
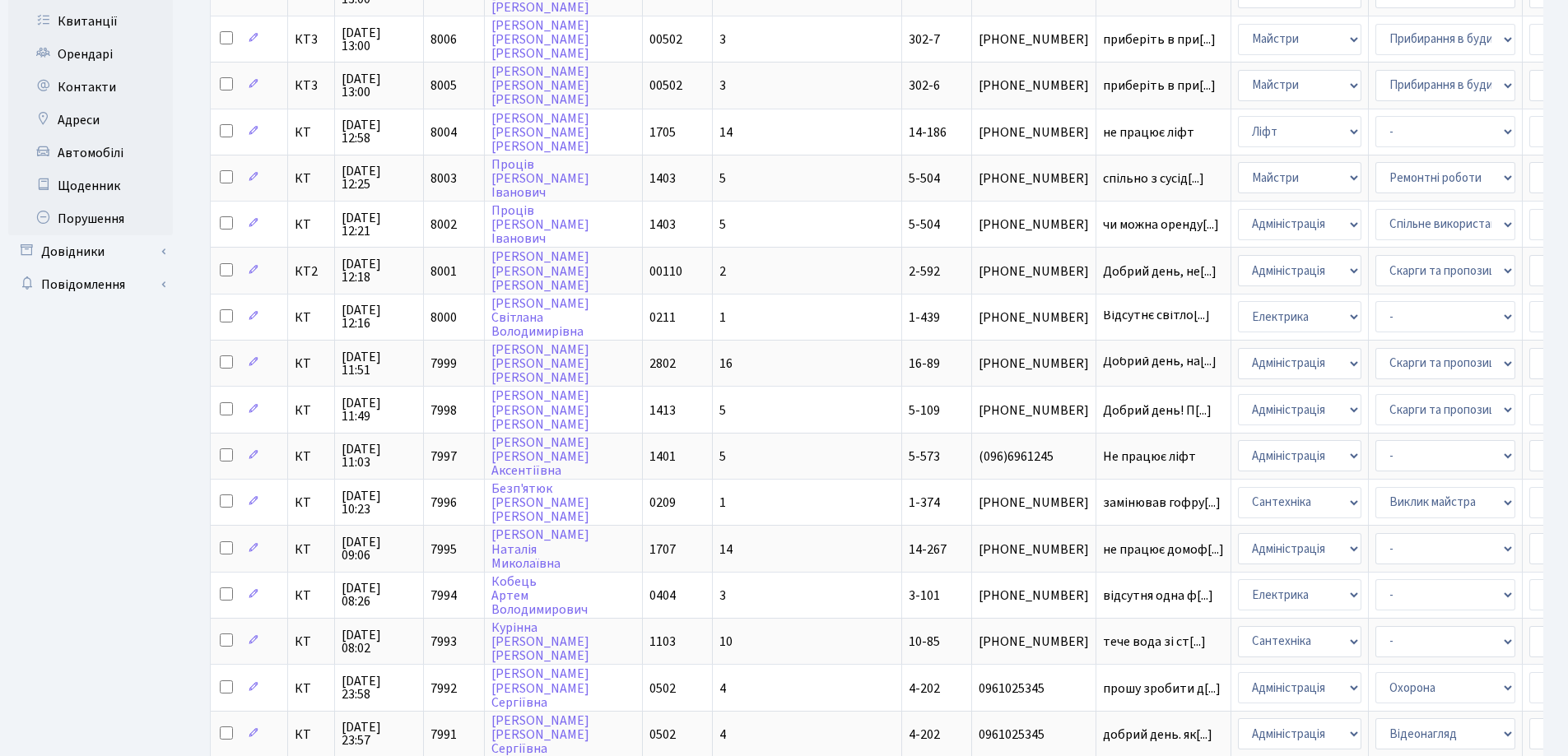
scroll to position [293, 0]
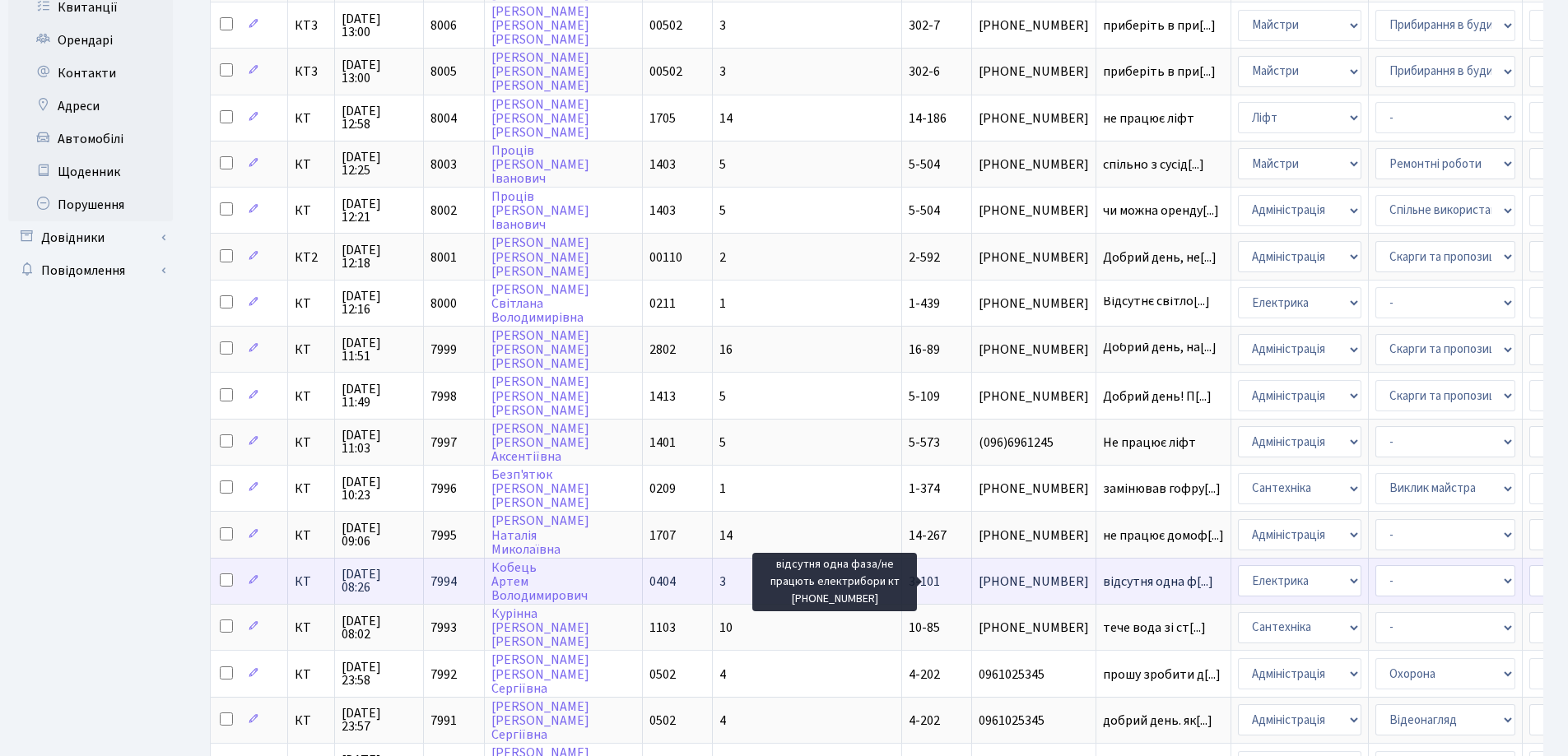
click at [1103, 583] on span "відсутня одна ф[...]" at bounding box center [1158, 582] width 111 height 18
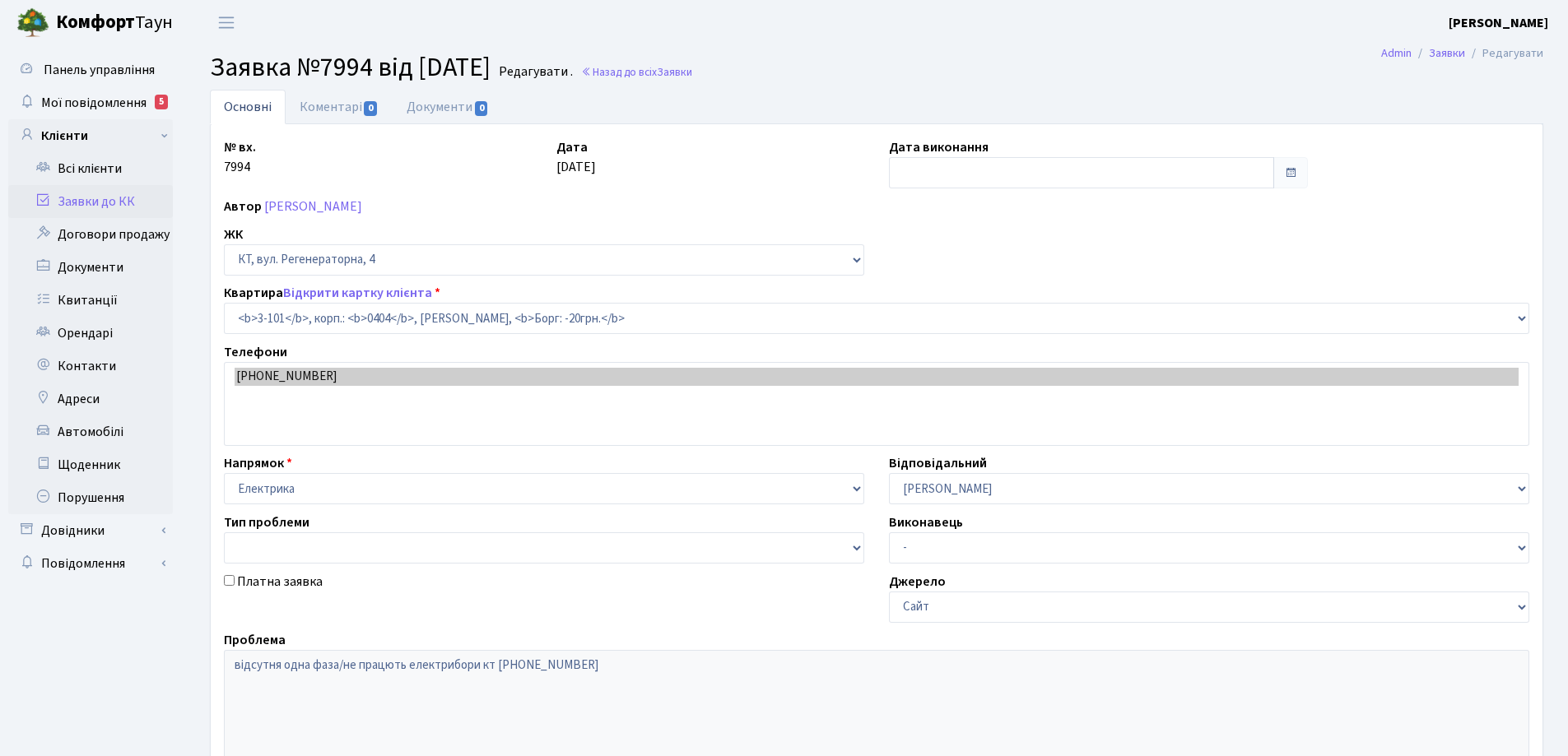
select select "910"
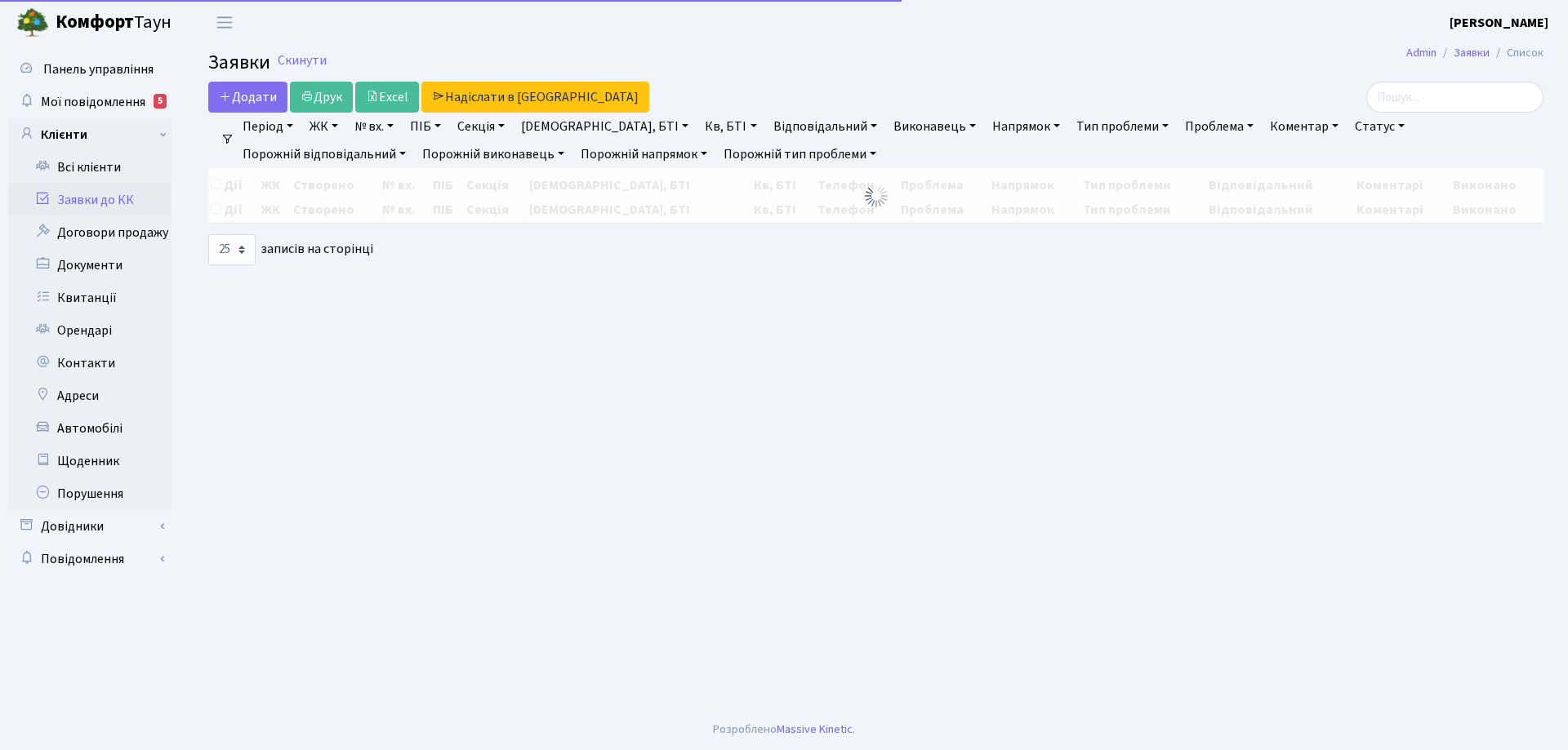
select select "25"
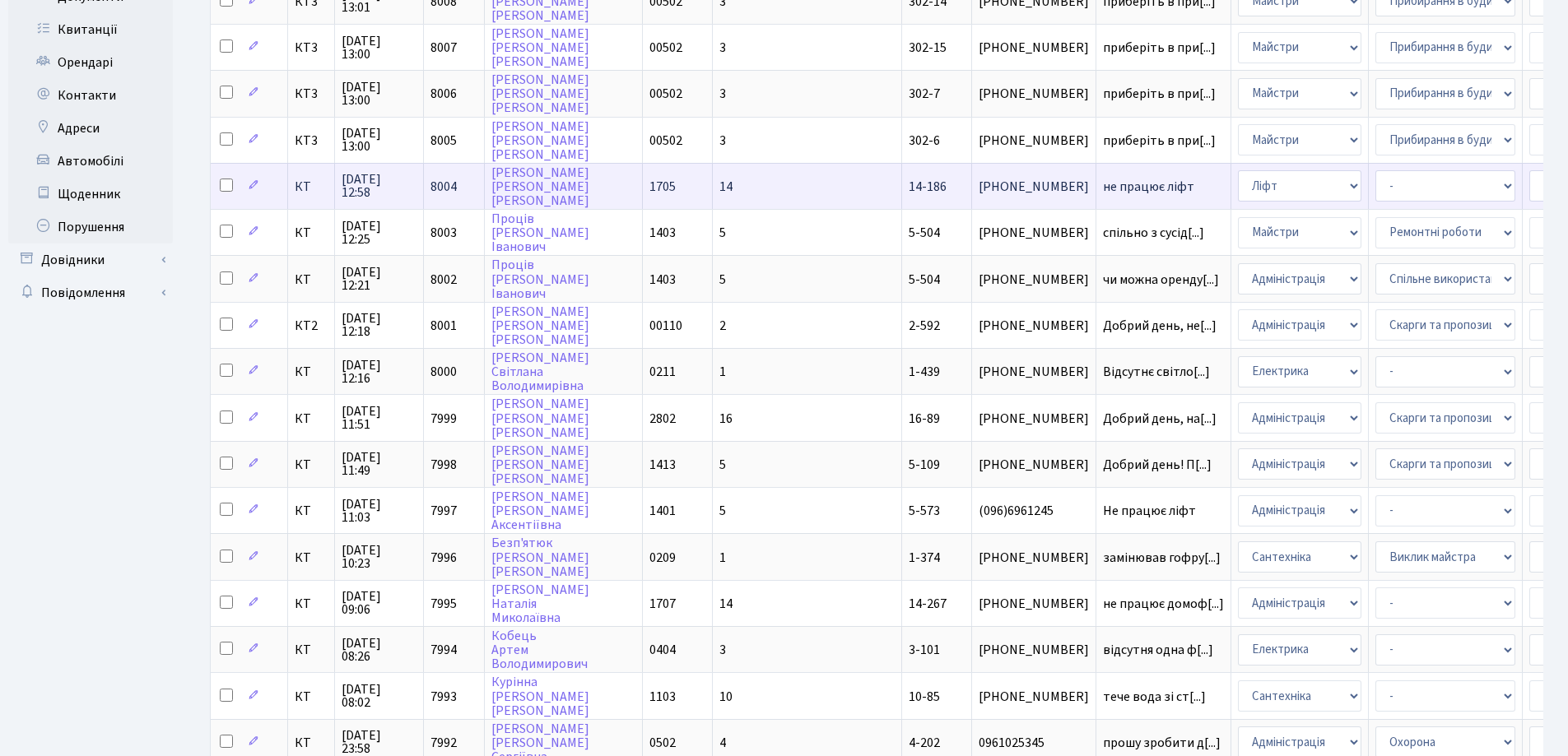
scroll to position [329, 0]
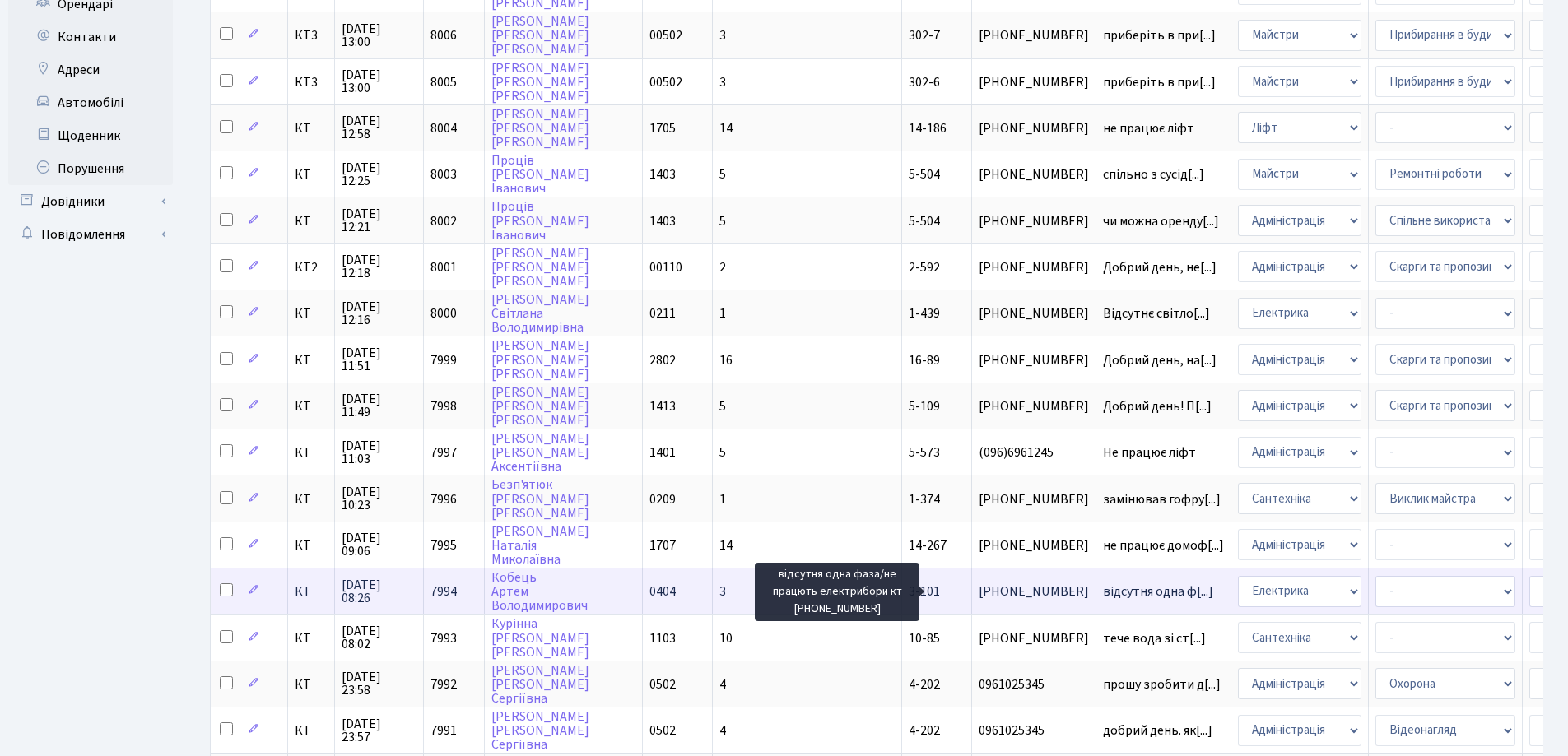
click at [1103, 590] on span "відсутня одна ф[...]" at bounding box center [1158, 592] width 111 height 18
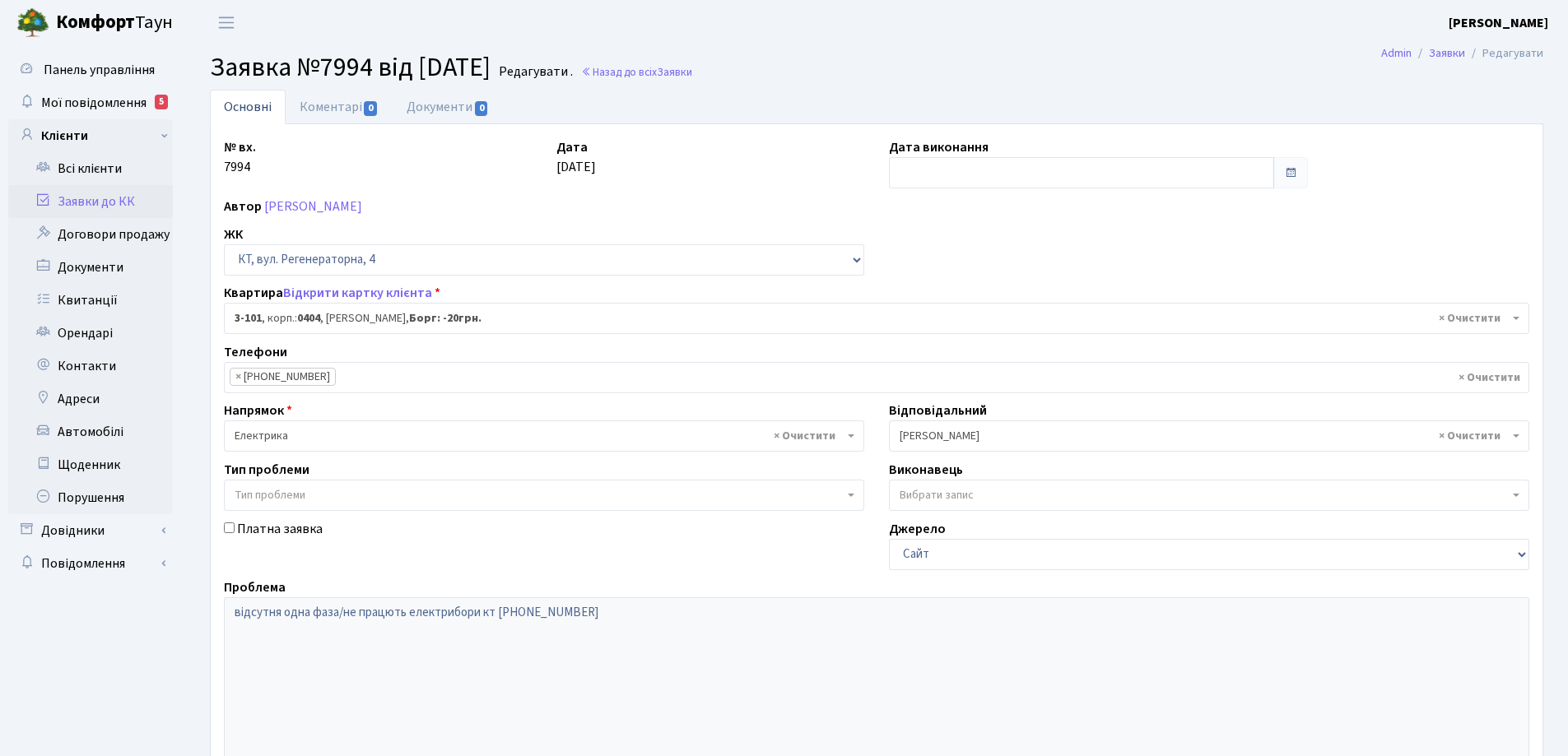
select select "910"
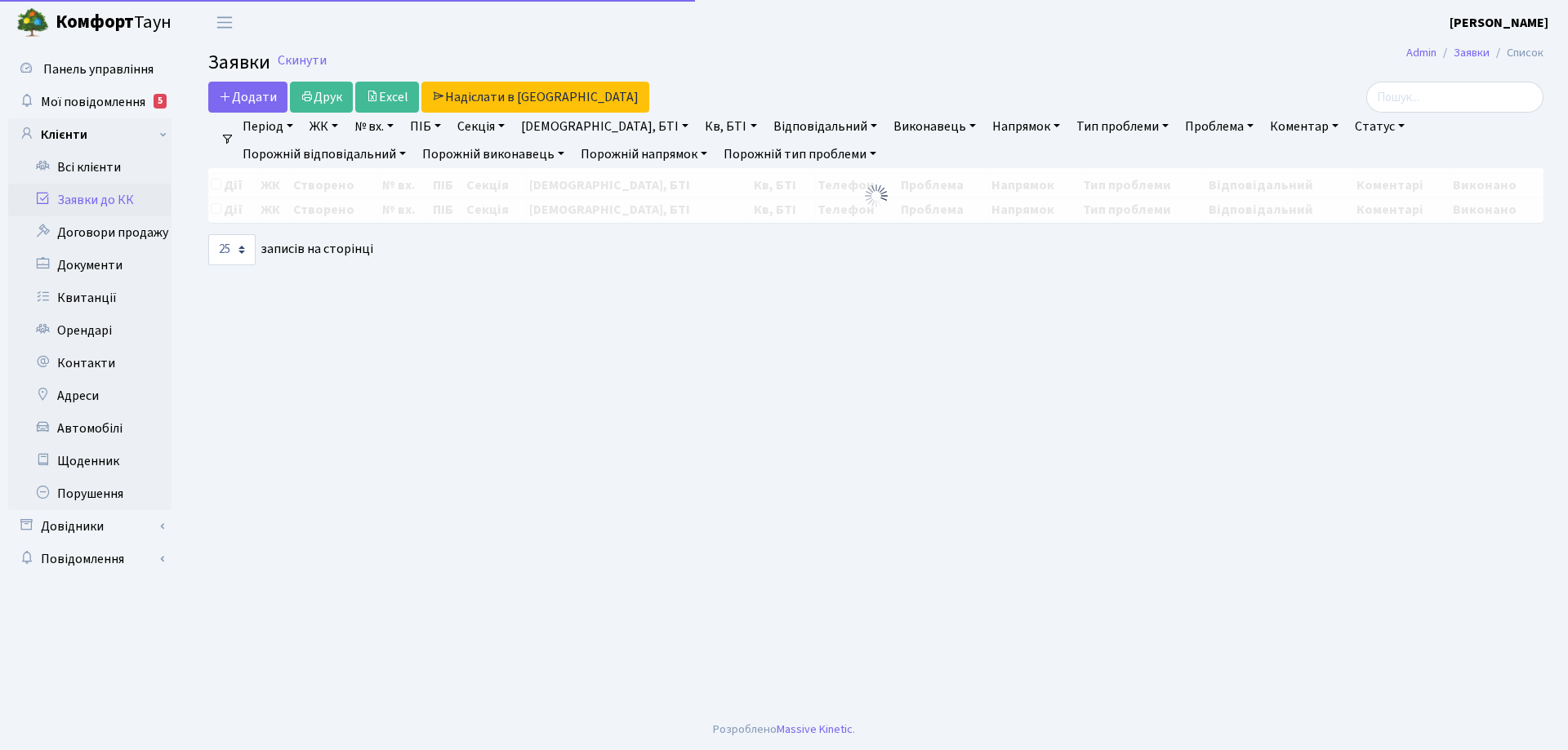
select select "25"
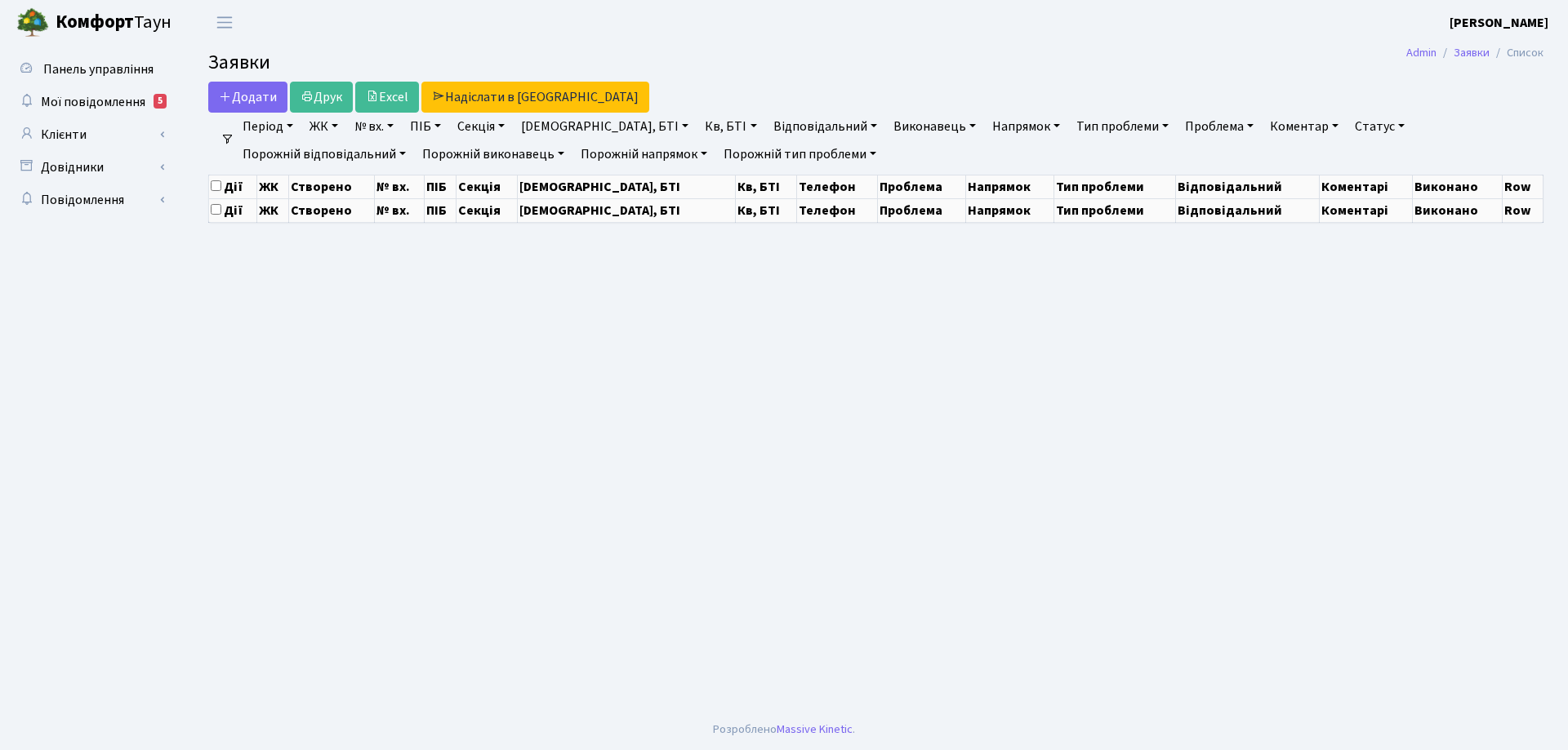
select select "25"
